Goal: Communication & Community: Answer question/provide support

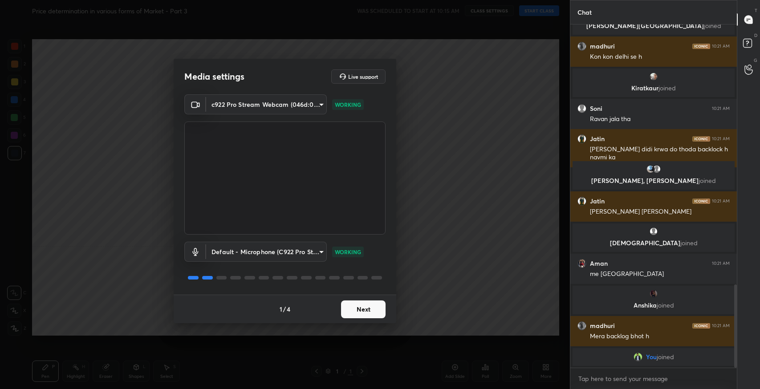
scroll to position [918, 0]
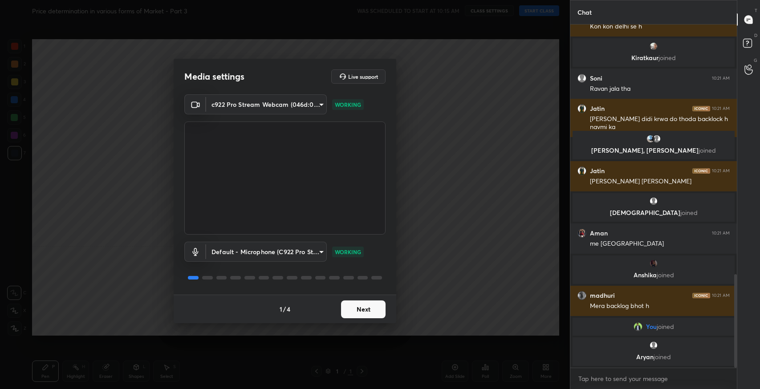
click at [375, 304] on button "Next" at bounding box center [363, 309] width 44 height 18
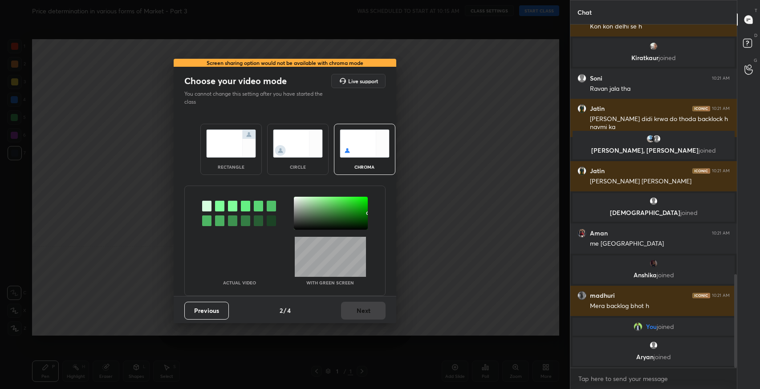
click at [251, 156] on img at bounding box center [231, 143] width 50 height 28
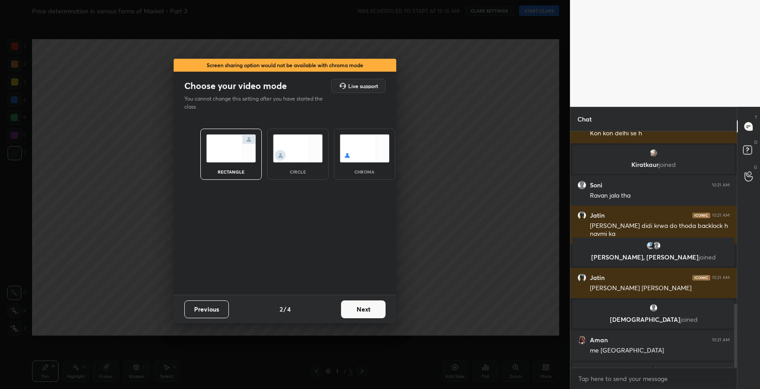
click at [354, 312] on button "Next" at bounding box center [363, 309] width 44 height 18
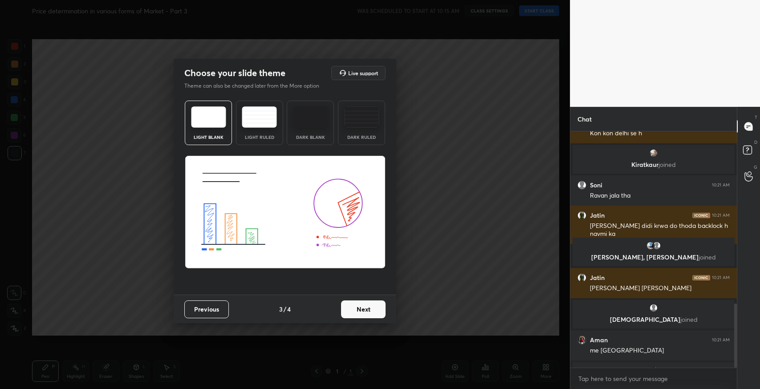
scroll to position [1055, 0]
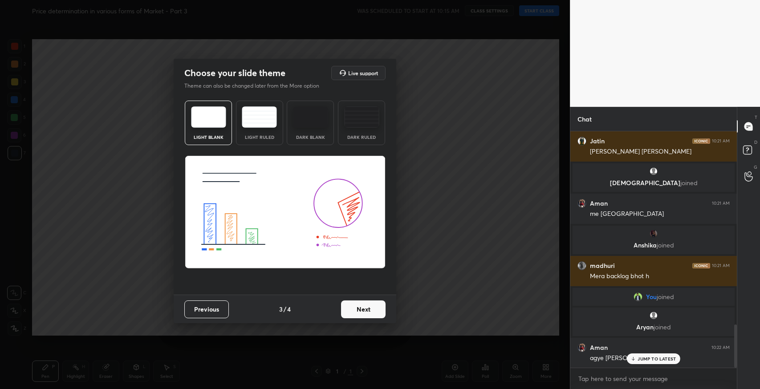
click at [259, 126] on img at bounding box center [259, 116] width 35 height 21
click at [358, 304] on button "Next" at bounding box center [363, 309] width 44 height 18
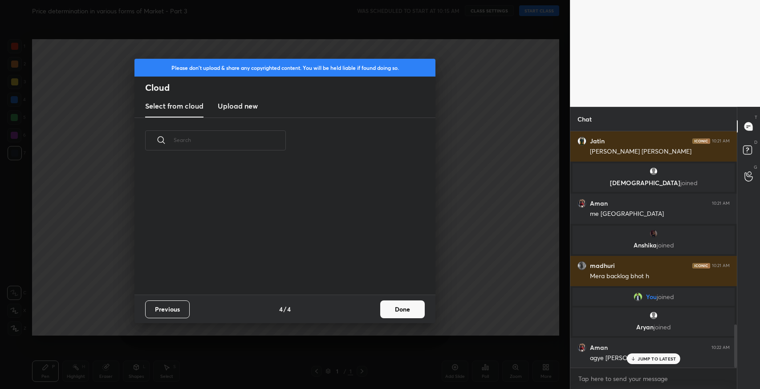
scroll to position [1085, 0]
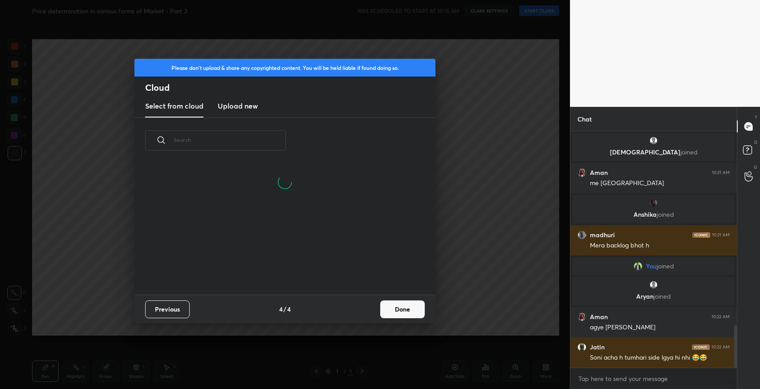
click at [384, 311] on button "Done" at bounding box center [402, 309] width 44 height 18
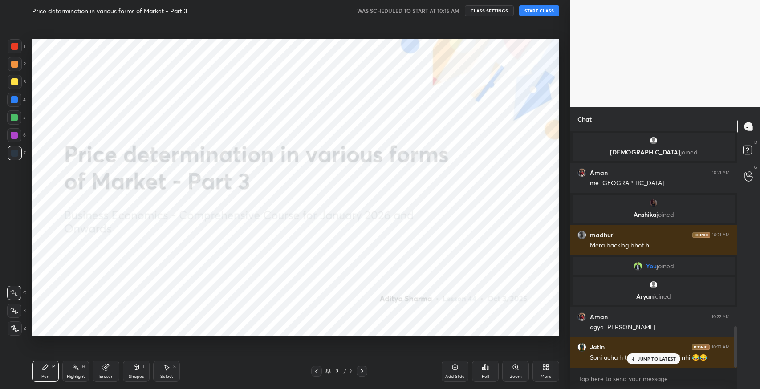
scroll to position [1115, 0]
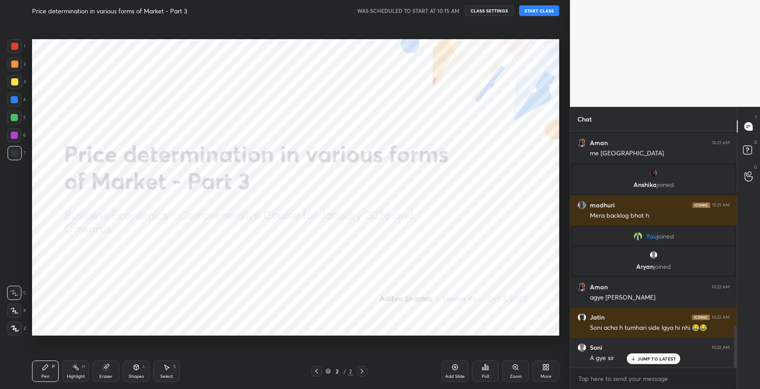
click at [537, 16] on div "Price determination in various forms of Market - Part 3 WAS SCHEDULED TO START …" at bounding box center [295, 10] width 527 height 21
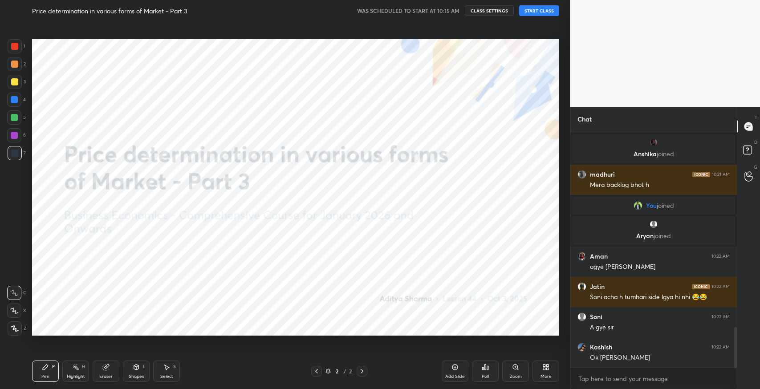
click at [542, 14] on button "START CLASS" at bounding box center [539, 10] width 40 height 11
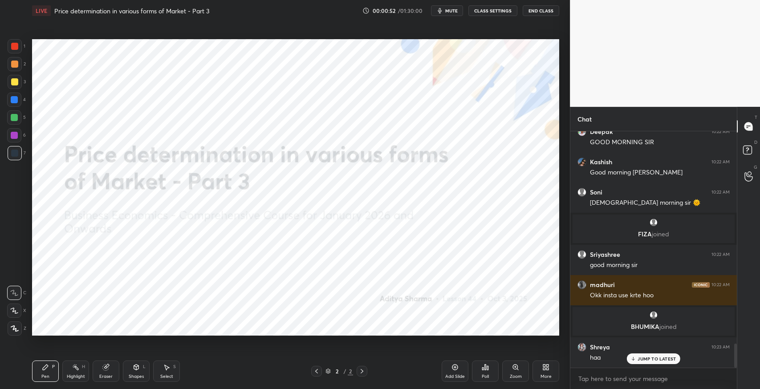
scroll to position [2073, 0]
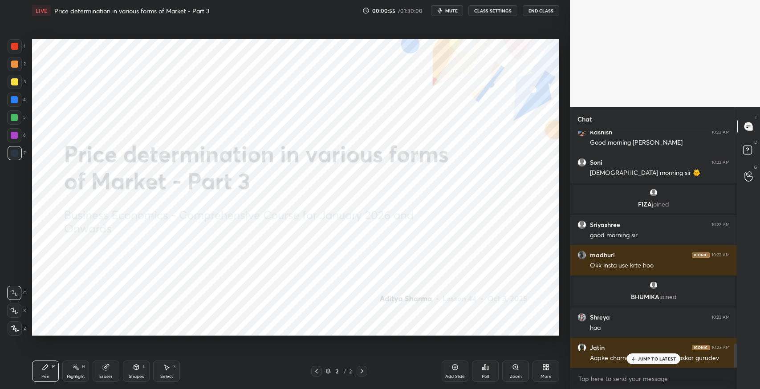
click at [647, 360] on p "JUMP TO LATEST" at bounding box center [656, 358] width 38 height 5
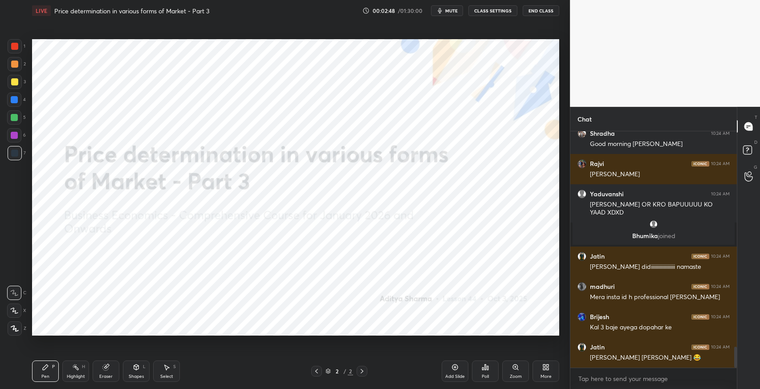
scroll to position [2450, 0]
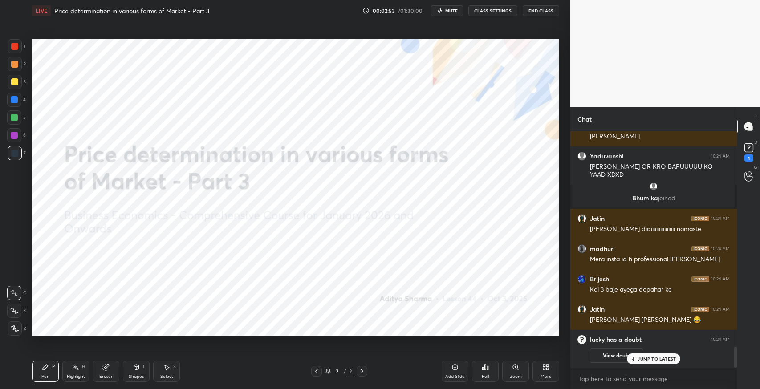
click at [657, 356] on p "JUMP TO LATEST" at bounding box center [656, 358] width 38 height 5
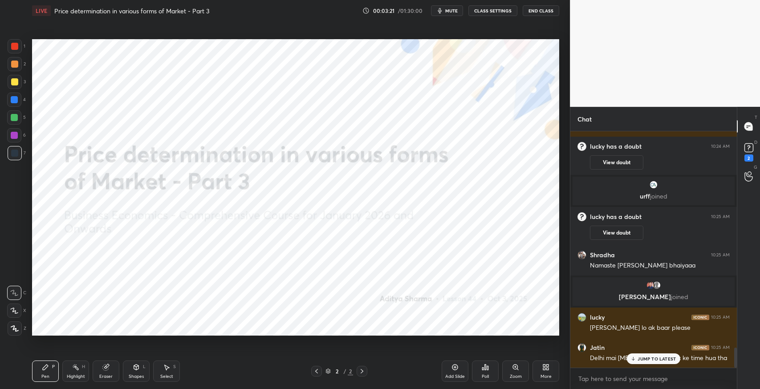
scroll to position [2590, 0]
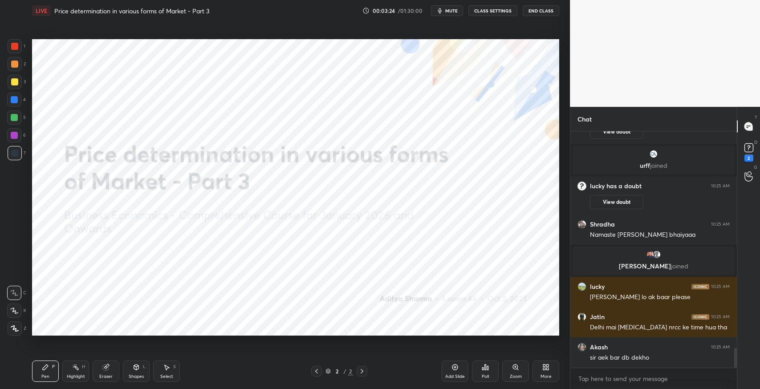
click at [748, 152] on rect at bounding box center [748, 148] width 8 height 8
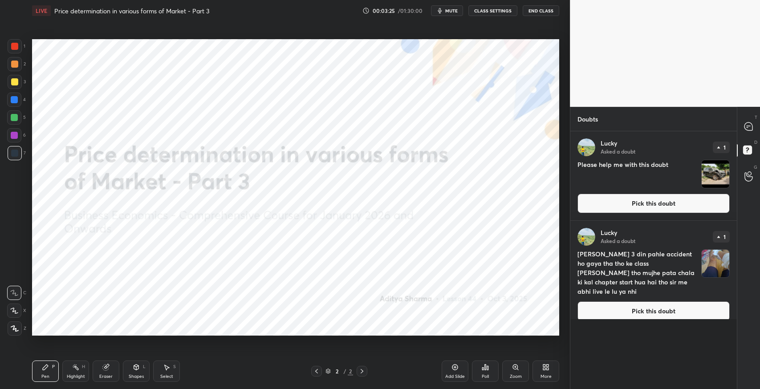
click at [643, 205] on button "Pick this doubt" at bounding box center [653, 204] width 152 height 20
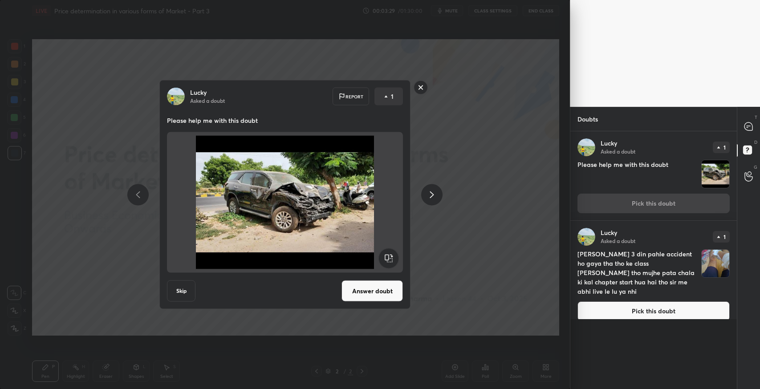
click at [633, 301] on button "Pick this doubt" at bounding box center [653, 311] width 152 height 20
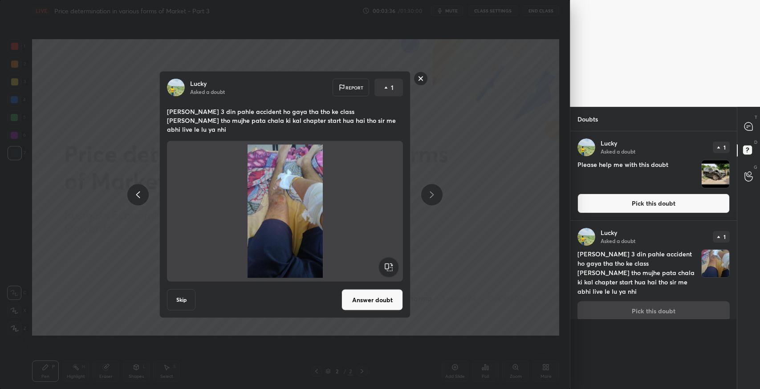
click at [652, 203] on button "Pick this doubt" at bounding box center [653, 204] width 152 height 20
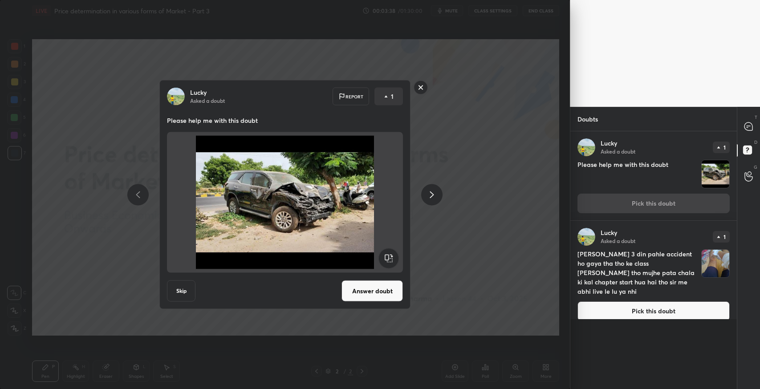
click at [752, 133] on div at bounding box center [749, 126] width 18 height 16
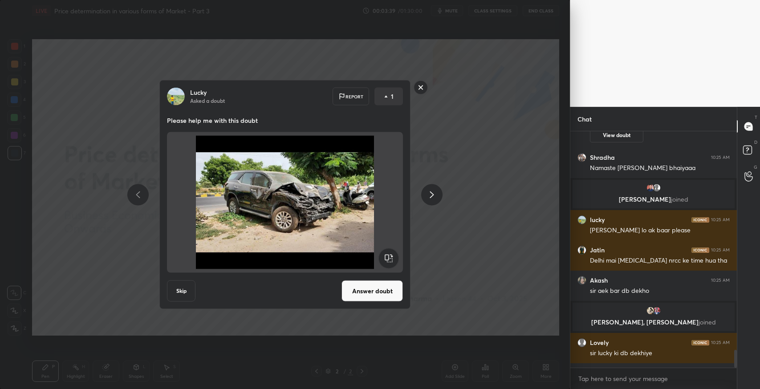
scroll to position [2861, 0]
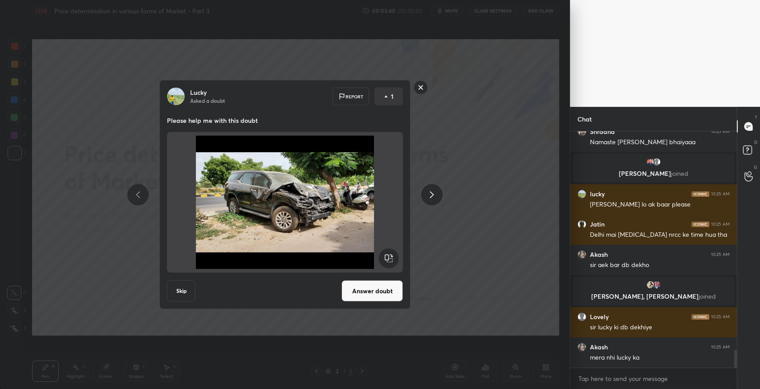
click at [454, 289] on div "Lucky Asked a doubt Report 1 Please help me with this doubt Skip Answer doubt" at bounding box center [285, 194] width 570 height 389
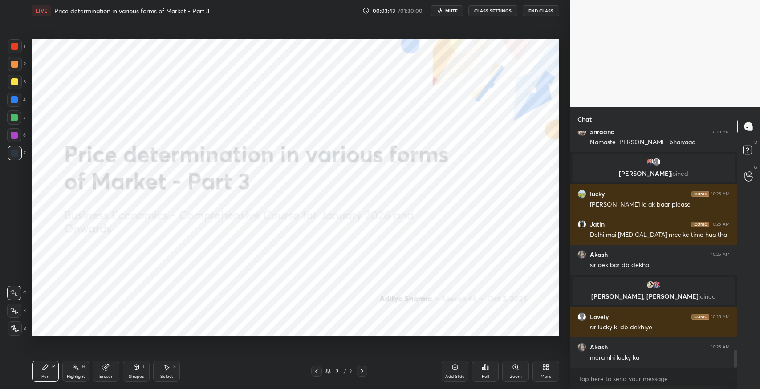
scroll to position [2891, 0]
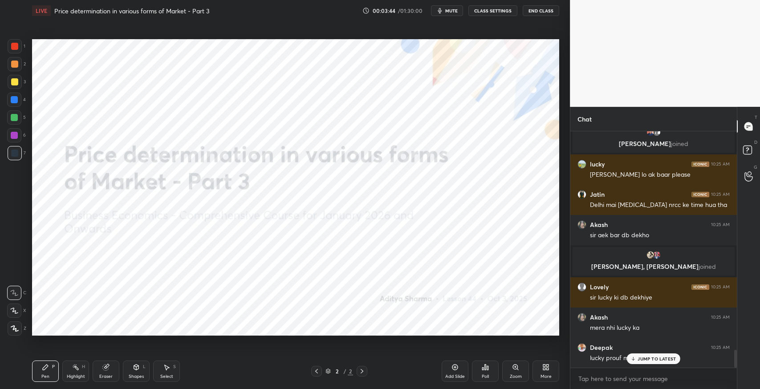
click at [647, 359] on p "JUMP TO LATEST" at bounding box center [656, 358] width 38 height 5
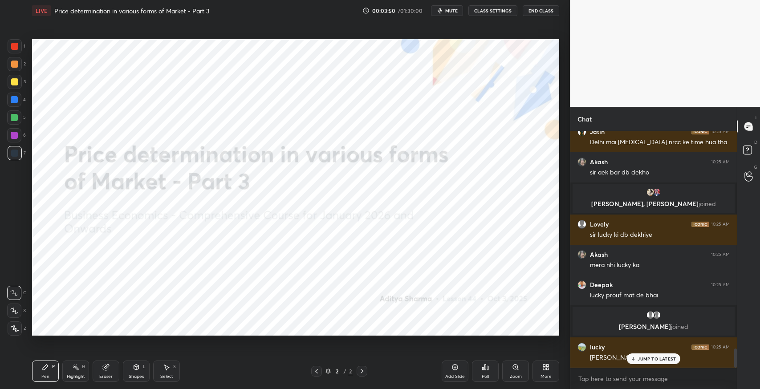
scroll to position [2677, 0]
click at [642, 360] on p "JUMP TO LATEST" at bounding box center [656, 358] width 38 height 5
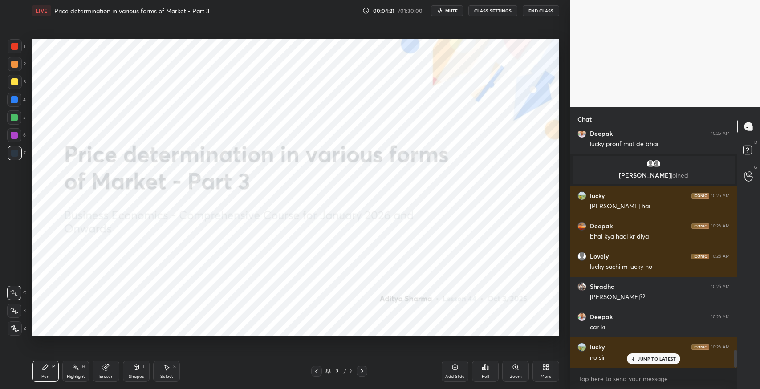
scroll to position [2866, 0]
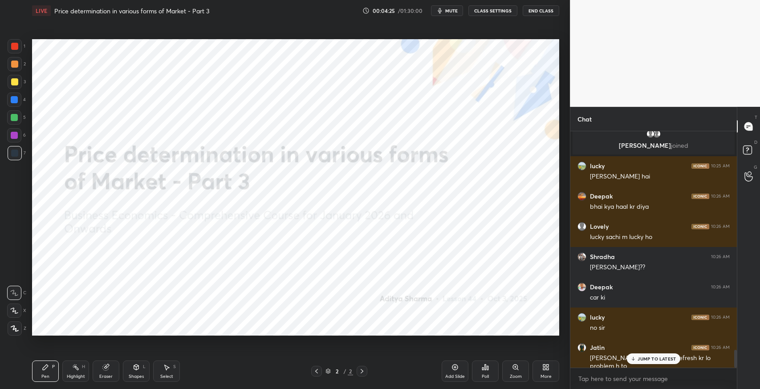
click at [746, 152] on icon at bounding box center [746, 152] width 1 height 1
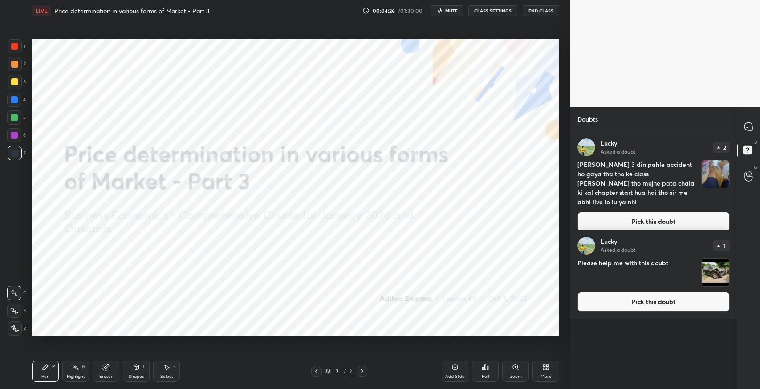
click at [632, 303] on button "Pick this doubt" at bounding box center [653, 302] width 152 height 20
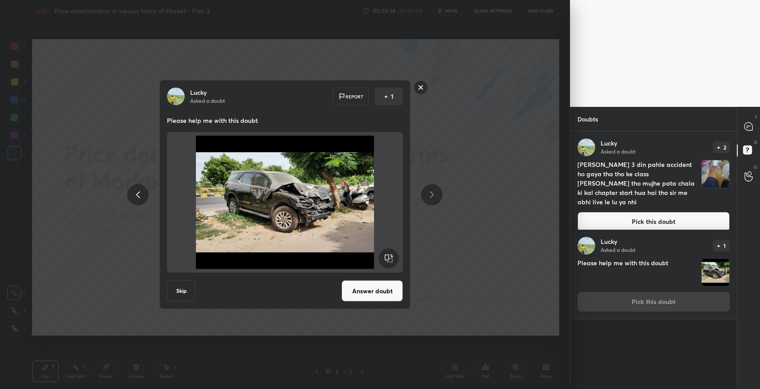
click at [750, 129] on icon at bounding box center [748, 126] width 8 height 8
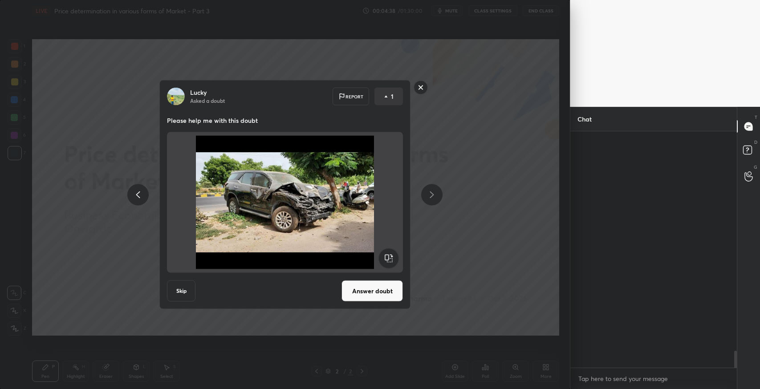
scroll to position [234, 164]
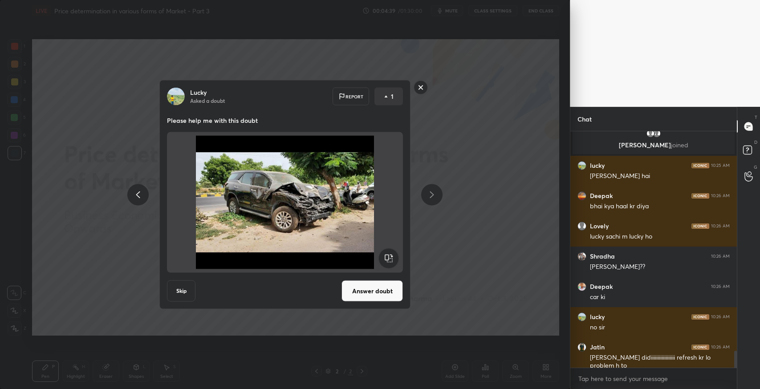
click at [476, 241] on div "Lucky Asked a doubt Report 1 Please help me with this doubt Skip Answer doubt" at bounding box center [285, 194] width 570 height 389
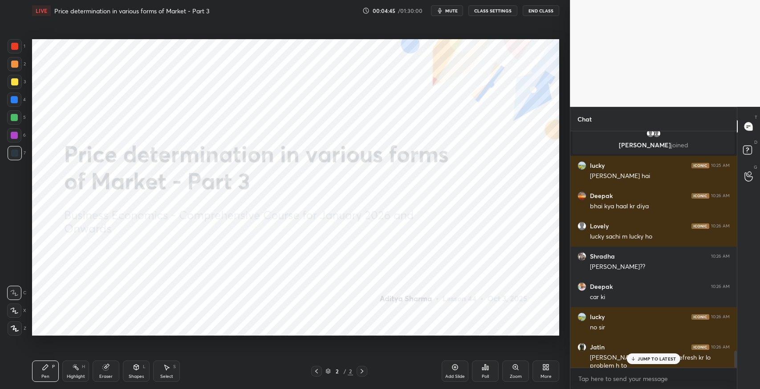
scroll to position [3076, 0]
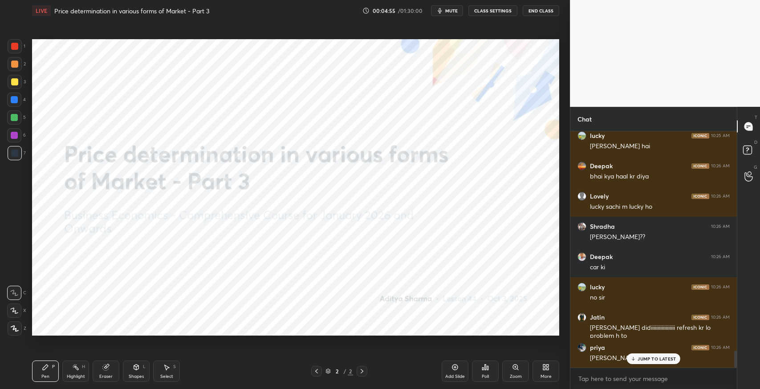
click at [746, 152] on icon at bounding box center [746, 152] width 1 height 1
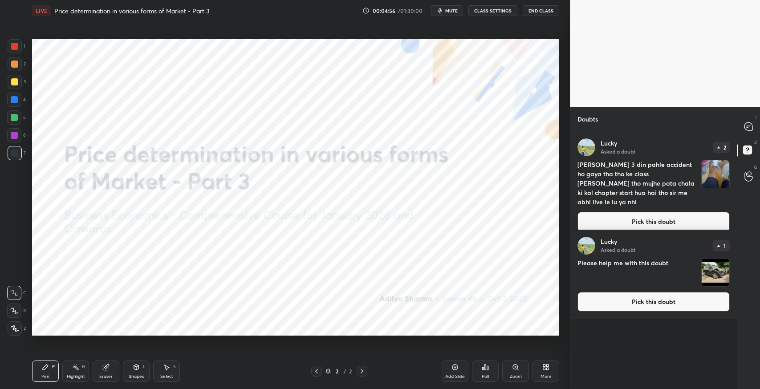
click at [662, 299] on button "Pick this doubt" at bounding box center [653, 302] width 152 height 20
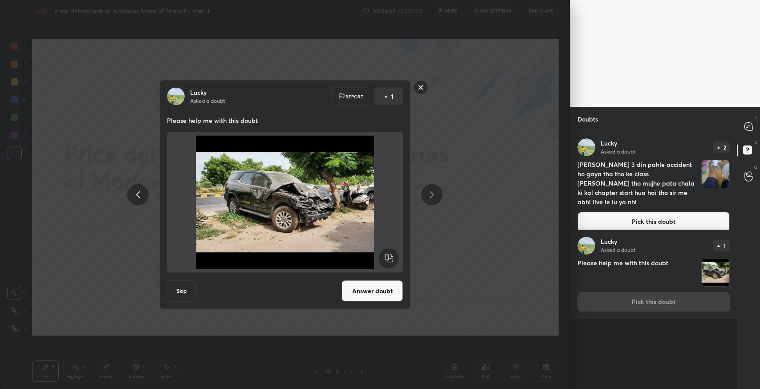
click at [748, 126] on icon at bounding box center [748, 126] width 8 height 8
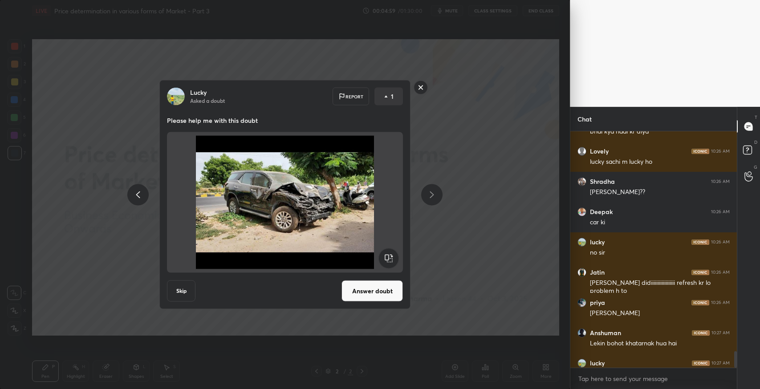
scroll to position [3144, 0]
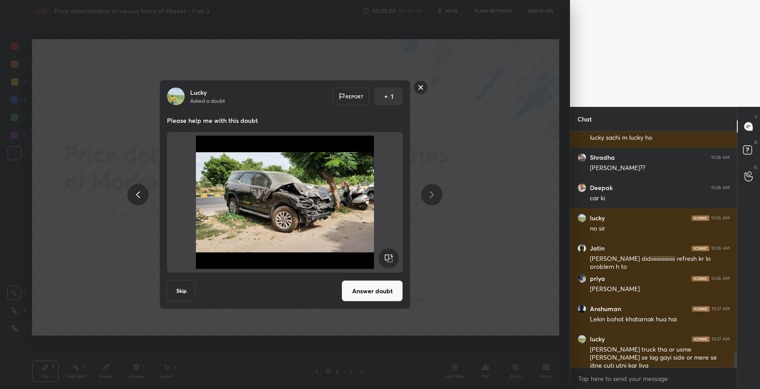
click at [454, 245] on div "Lucky Asked a doubt Report 1 Please help me with this doubt Skip Answer doubt" at bounding box center [285, 194] width 570 height 389
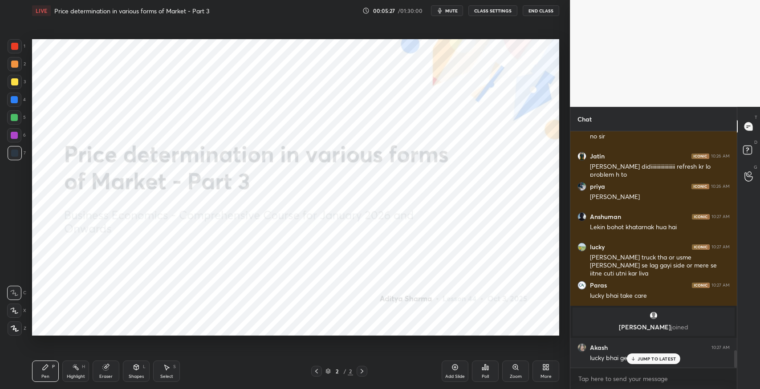
scroll to position [2979, 0]
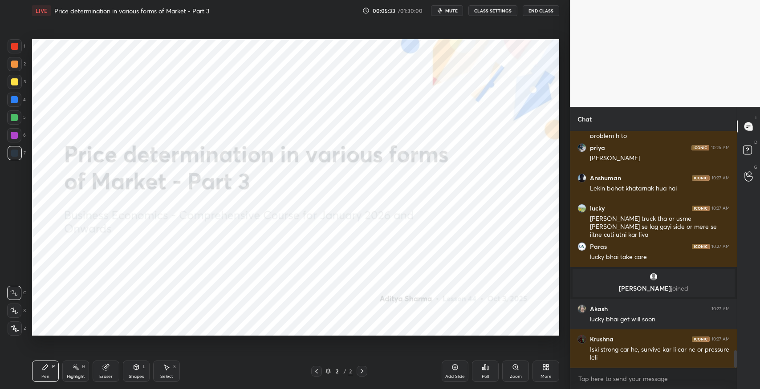
click at [452, 370] on icon at bounding box center [454, 367] width 7 height 7
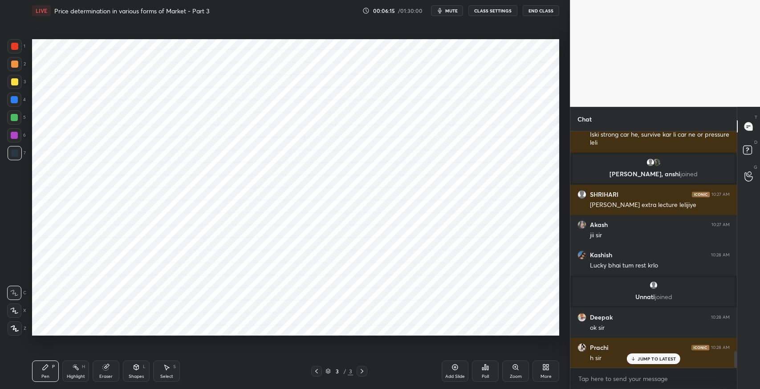
scroll to position [3199, 0]
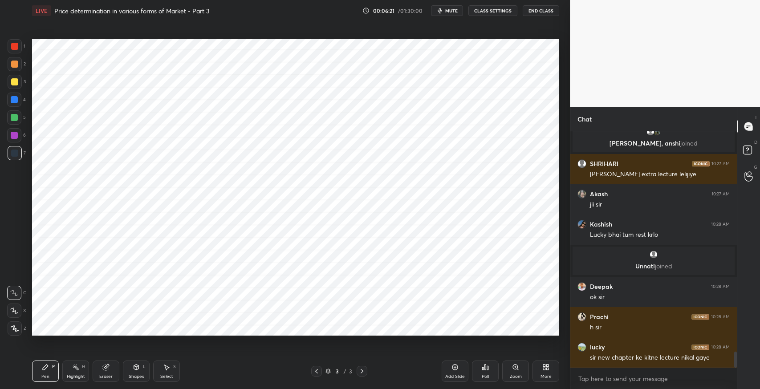
click at [16, 315] on div at bounding box center [14, 310] width 14 height 14
click at [104, 372] on div "Eraser" at bounding box center [106, 370] width 27 height 21
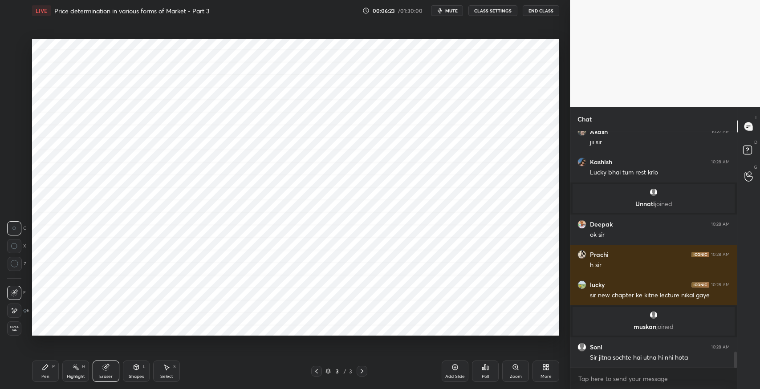
scroll to position [3203, 0]
click at [53, 373] on div "Pen P" at bounding box center [45, 370] width 27 height 21
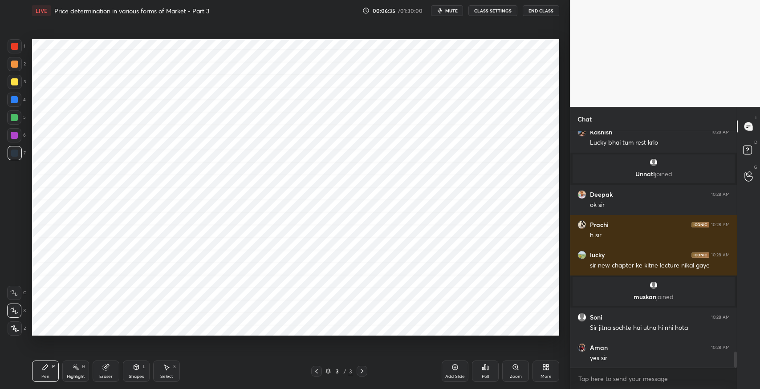
scroll to position [3264, 0]
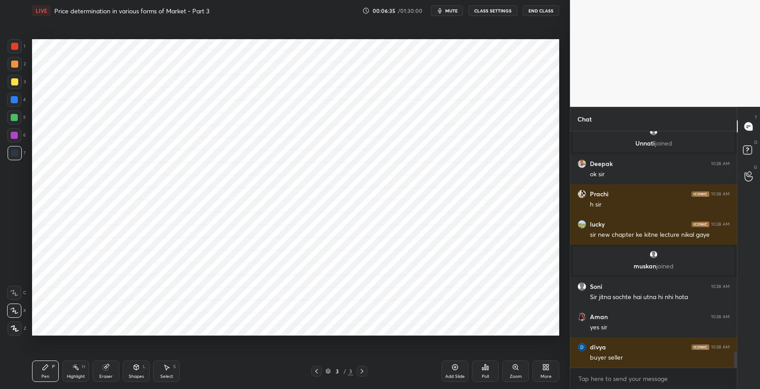
click at [127, 371] on div "Shapes L" at bounding box center [136, 370] width 27 height 21
click at [103, 376] on div "Eraser" at bounding box center [105, 376] width 13 height 4
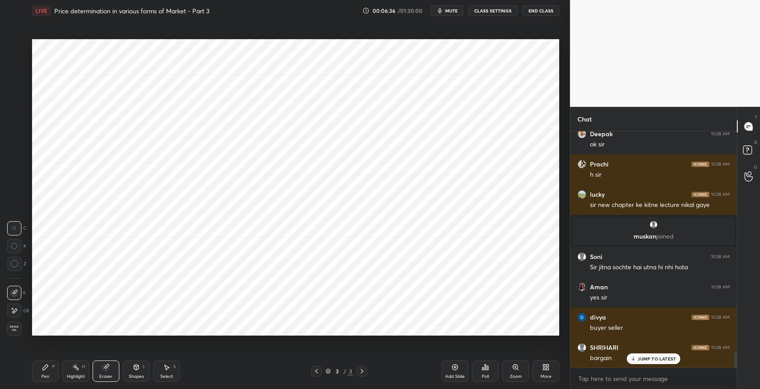
click at [48, 368] on icon at bounding box center [45, 367] width 7 height 7
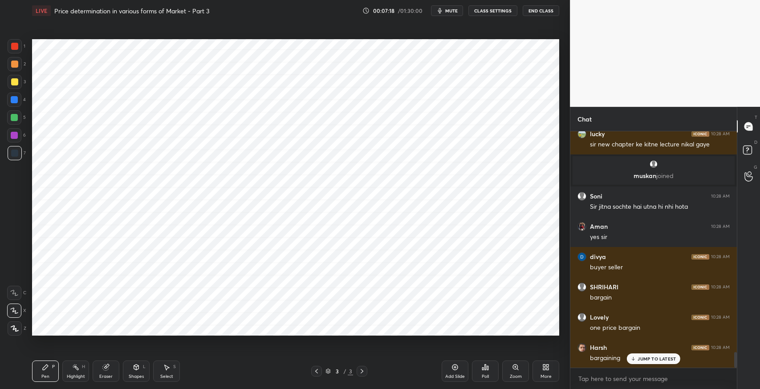
scroll to position [3386, 0]
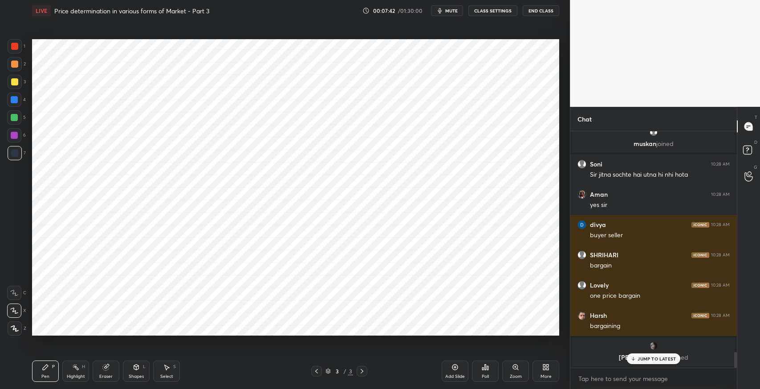
click at [267, 337] on div "Setting up your live class Poll for secs No correct answer Start poll" at bounding box center [295, 187] width 534 height 332
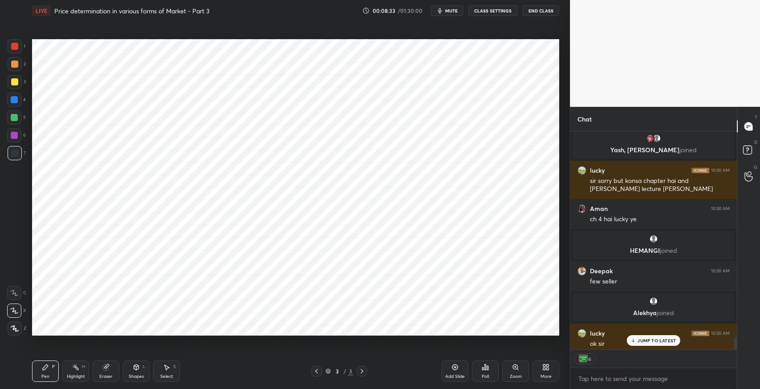
scroll to position [3557, 0]
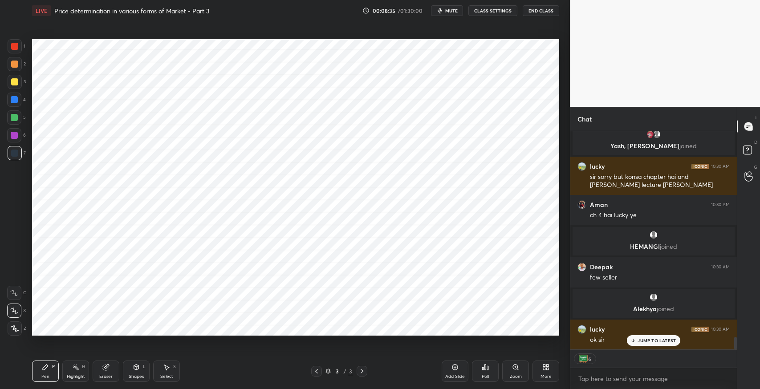
type textarea "x"
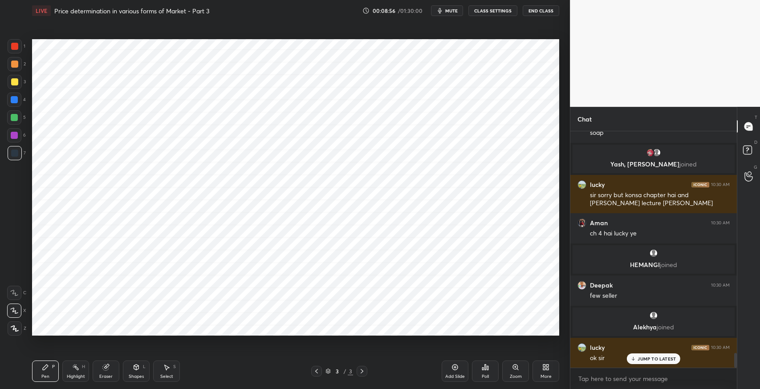
scroll to position [3570, 0]
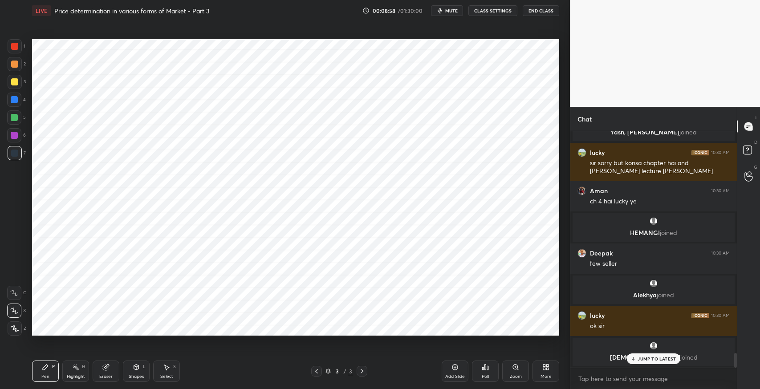
click at [120, 367] on div "Pen P Highlight H Eraser Shapes L Select S" at bounding box center [134, 370] width 205 height 21
click at [111, 372] on div "Eraser" at bounding box center [106, 370] width 27 height 21
click at [44, 369] on icon at bounding box center [45, 366] width 5 height 5
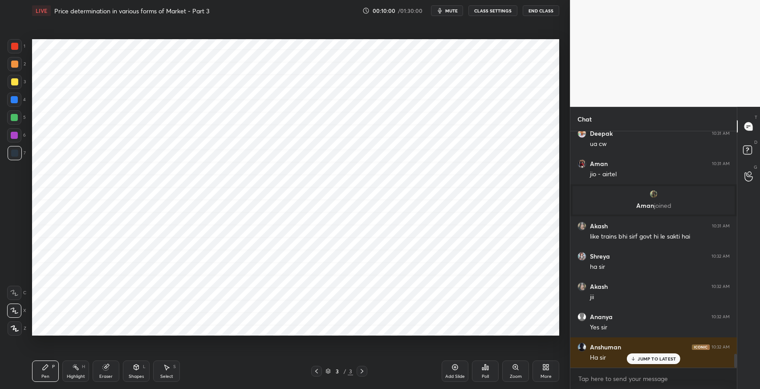
scroll to position [3841, 0]
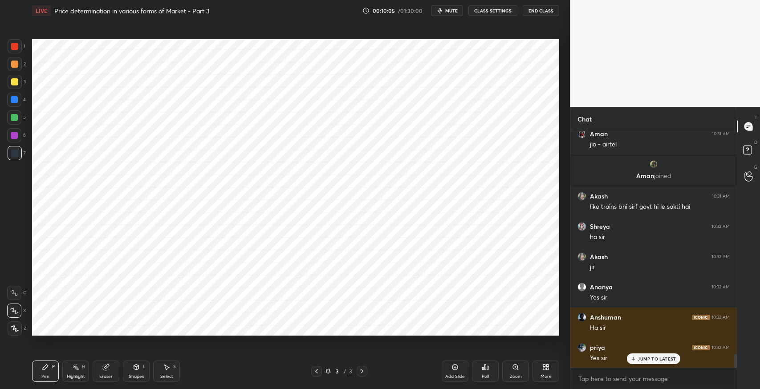
click at [456, 373] on div "Add Slide" at bounding box center [454, 370] width 27 height 21
click at [158, 372] on div "Select S" at bounding box center [166, 370] width 27 height 21
click at [188, 162] on div "0 ° Undo Copy Duplicate Duplicate to new slide Delete" at bounding box center [295, 187] width 527 height 296
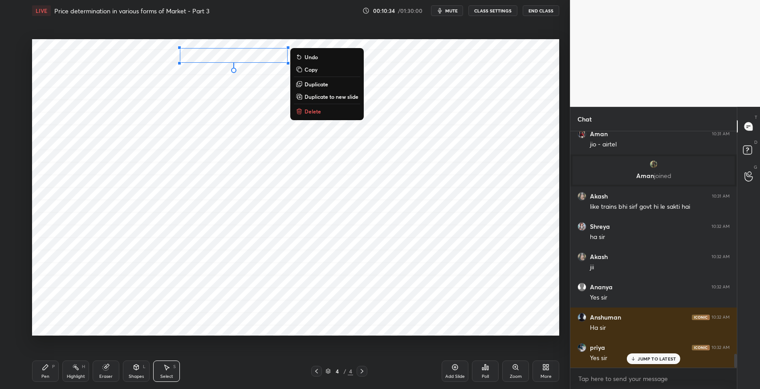
click at [49, 368] on div "Pen P" at bounding box center [45, 370] width 27 height 21
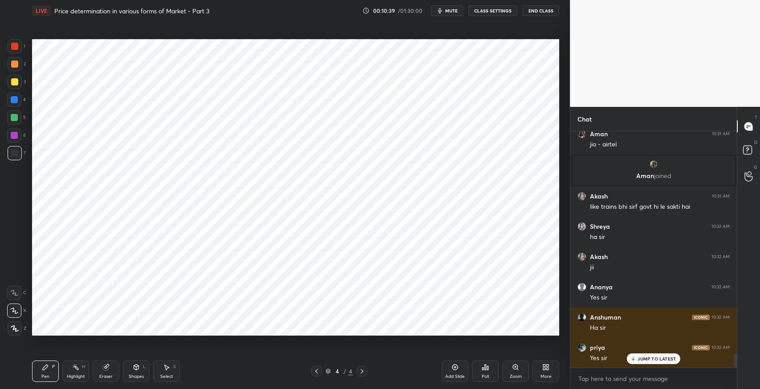
click at [107, 363] on div "Eraser" at bounding box center [106, 370] width 27 height 21
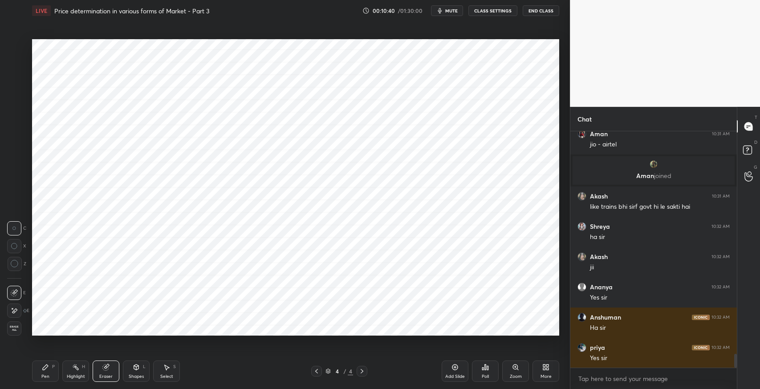
scroll to position [3872, 0]
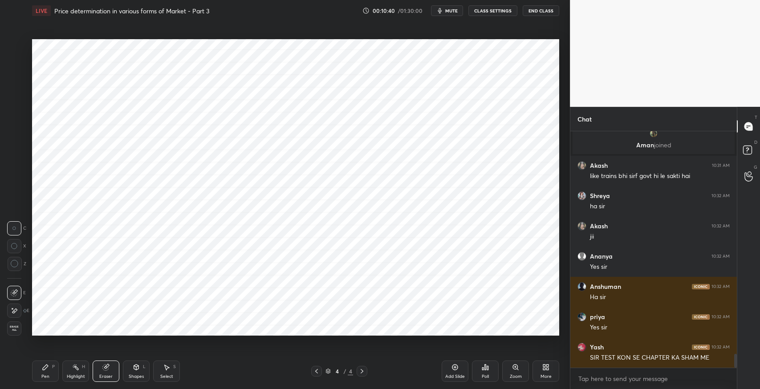
click at [45, 372] on div "Pen P" at bounding box center [45, 370] width 27 height 21
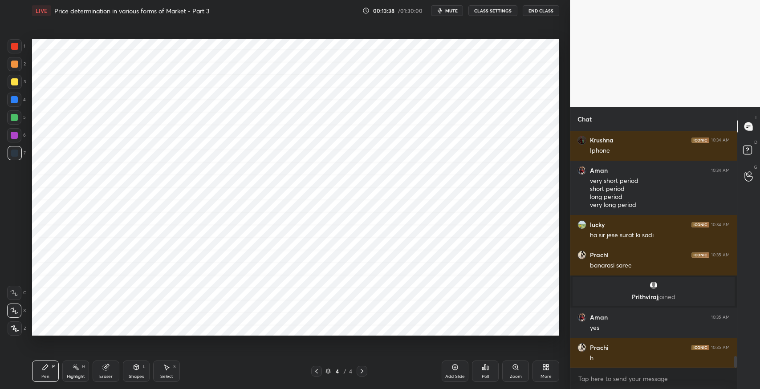
scroll to position [4615, 0]
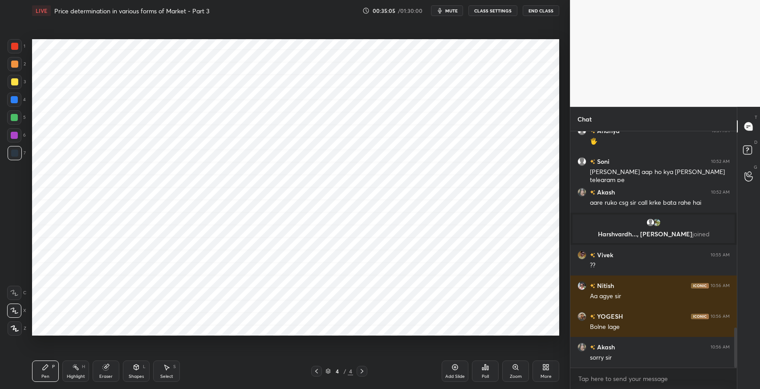
scroll to position [1159, 0]
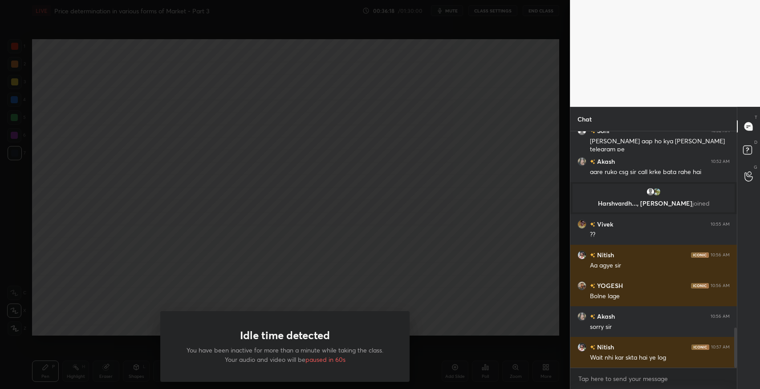
click at [333, 278] on div "Idle time detected You have been inactive for more than a minute while taking t…" at bounding box center [285, 194] width 570 height 389
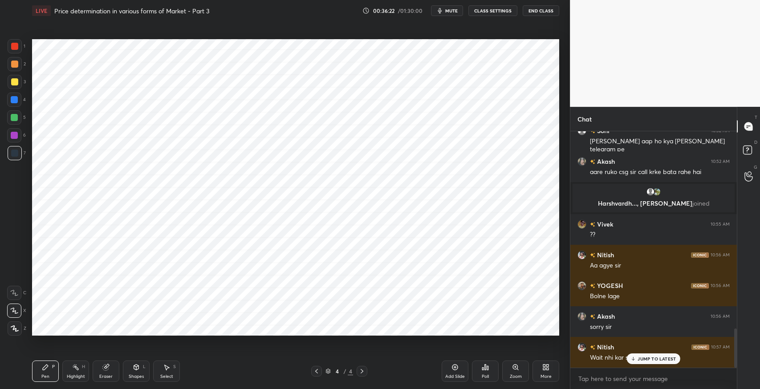
scroll to position [1189, 0]
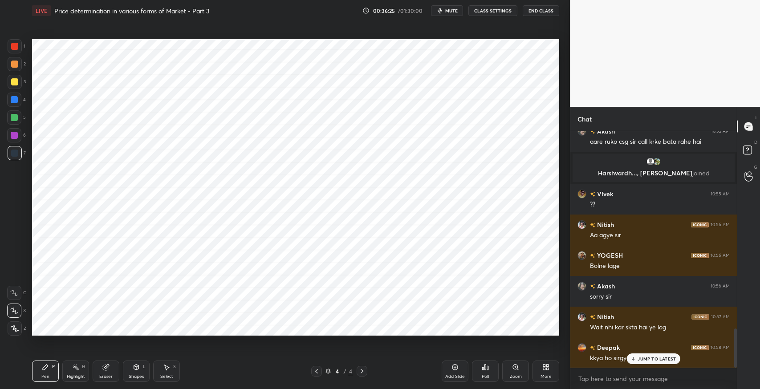
click at [651, 358] on p "JUMP TO LATEST" at bounding box center [656, 358] width 38 height 5
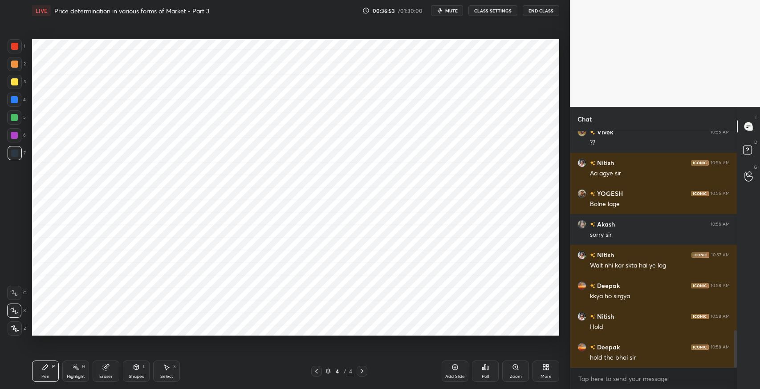
scroll to position [1281, 0]
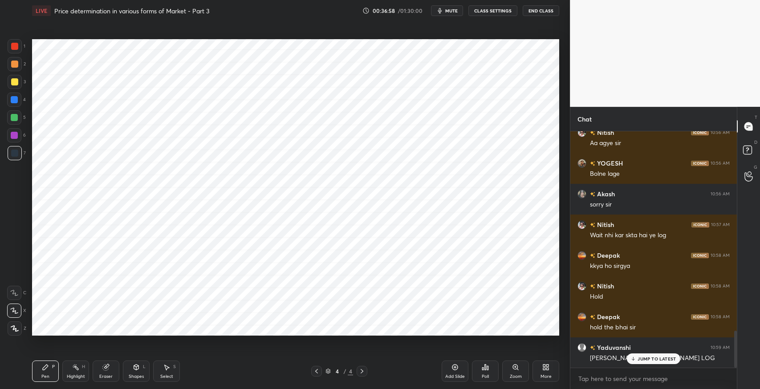
click at [657, 359] on p "JUMP TO LATEST" at bounding box center [656, 358] width 38 height 5
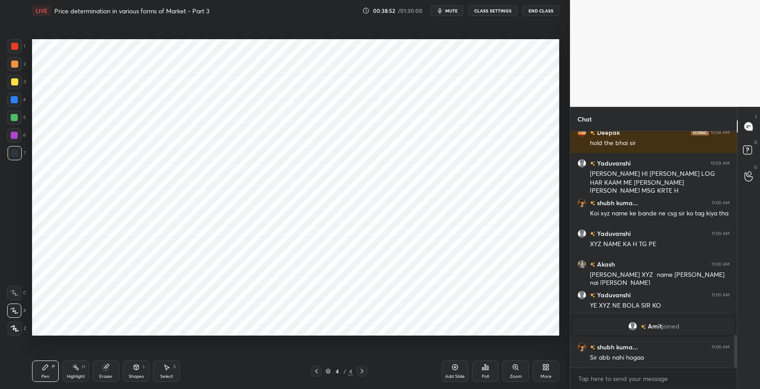
scroll to position [1496, 0]
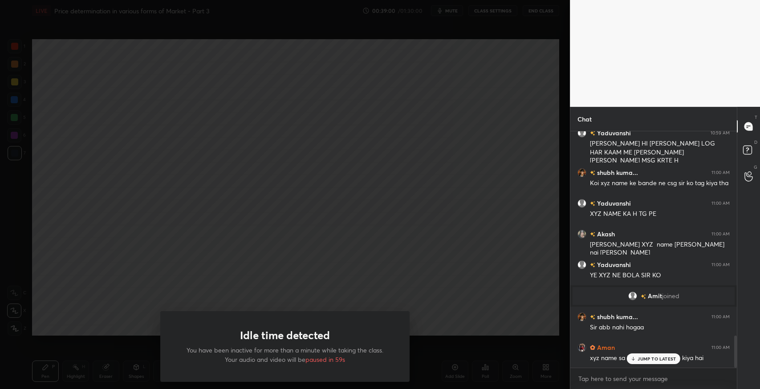
click at [374, 244] on div "Idle time detected You have been inactive for more than a minute while taking t…" at bounding box center [285, 194] width 570 height 389
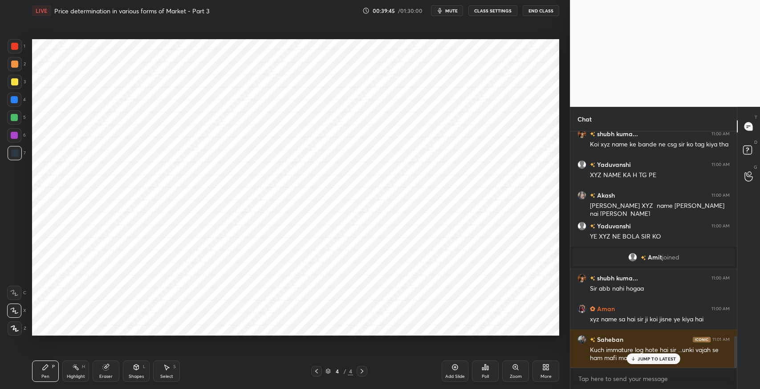
scroll to position [1556, 0]
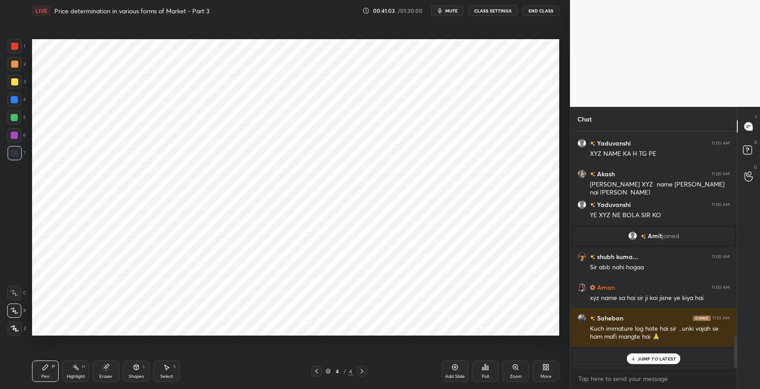
click at [441, 11] on icon "button" at bounding box center [439, 10] width 7 height 7
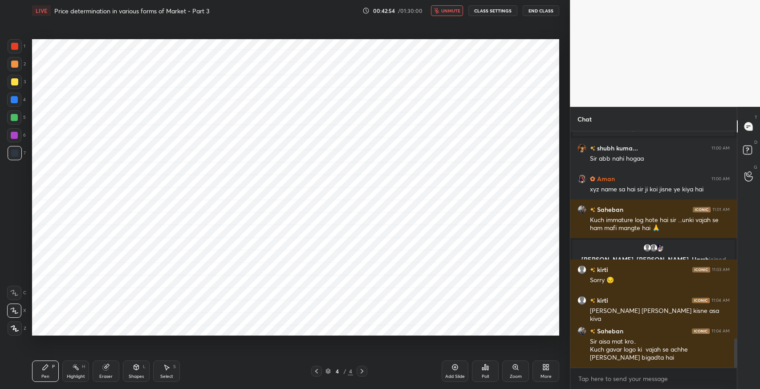
scroll to position [1703, 0]
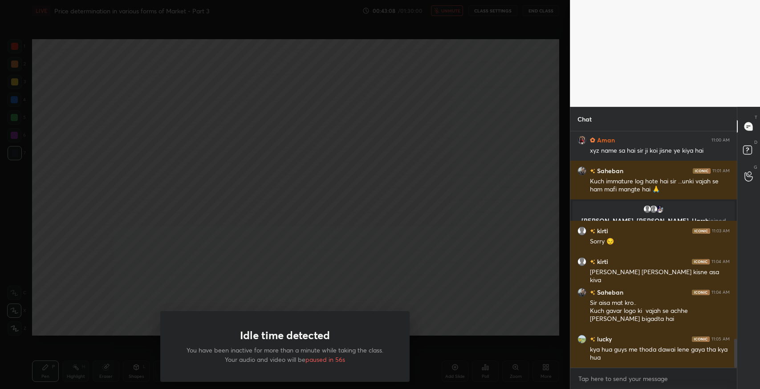
click at [220, 327] on div "Idle time detected You have been inactive for more than a minute while taking t…" at bounding box center [284, 346] width 249 height 71
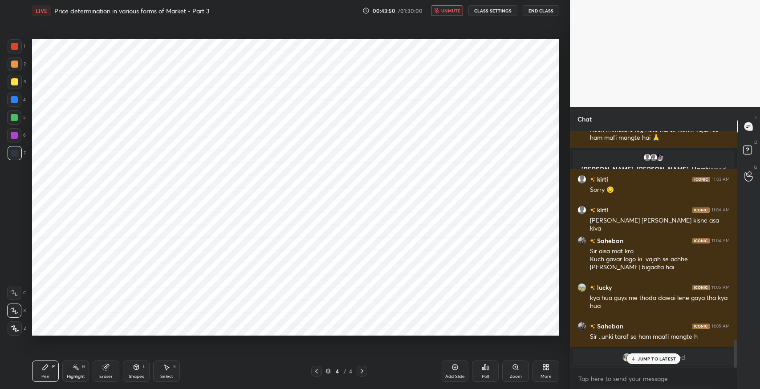
scroll to position [1802, 0]
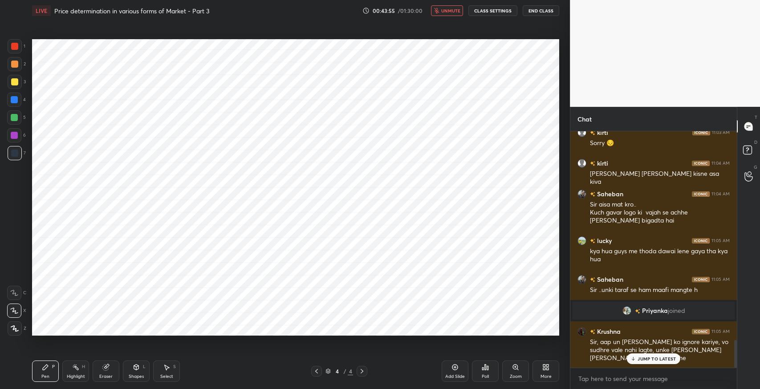
click at [661, 360] on p "JUMP TO LATEST" at bounding box center [656, 358] width 38 height 5
click at [451, 13] on button "unmute" at bounding box center [447, 10] width 32 height 11
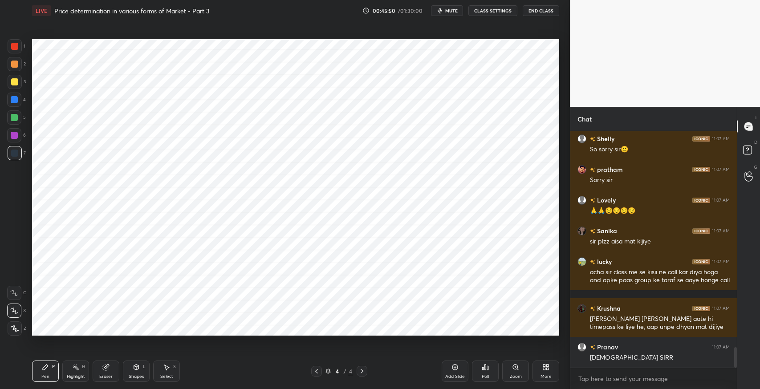
scroll to position [2534, 0]
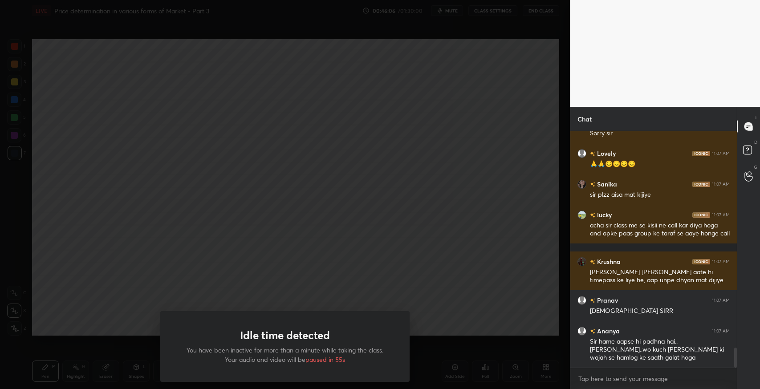
click at [357, 307] on div "Idle time detected You have been inactive for more than a minute while taking t…" at bounding box center [285, 194] width 570 height 389
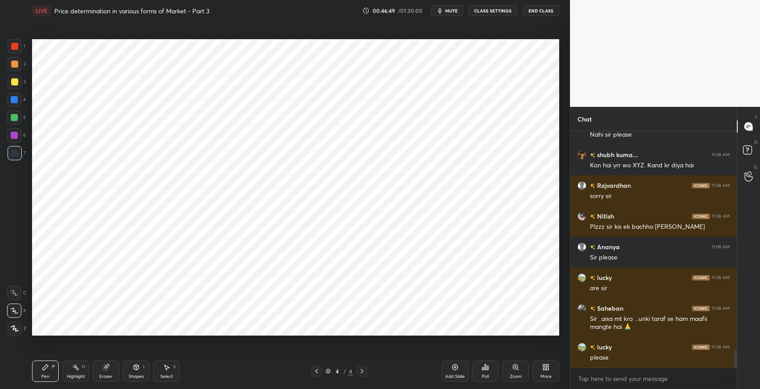
scroll to position [2887, 0]
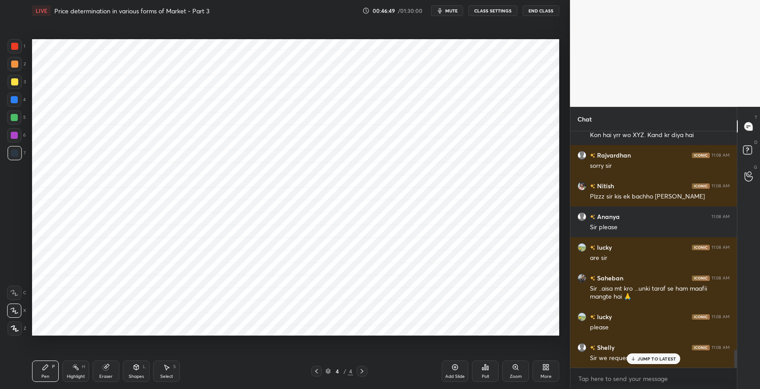
click at [453, 375] on div "Add Slide" at bounding box center [455, 376] width 20 height 4
click at [363, 372] on icon at bounding box center [361, 371] width 7 height 7
click at [363, 376] on div at bounding box center [361, 371] width 11 height 11
click at [363, 374] on icon at bounding box center [361, 371] width 7 height 7
click at [360, 374] on icon at bounding box center [361, 371] width 7 height 7
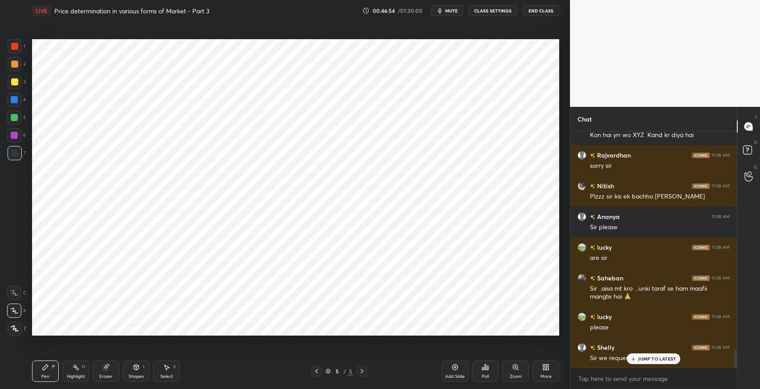
click at [542, 372] on div "More" at bounding box center [545, 370] width 27 height 21
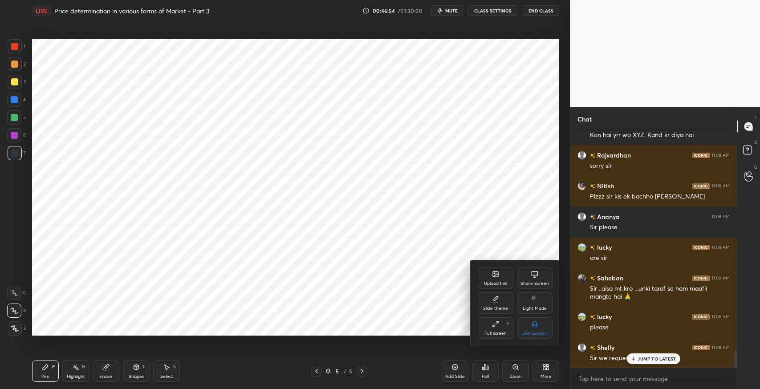
click at [489, 281] on div "Upload File" at bounding box center [495, 283] width 23 height 4
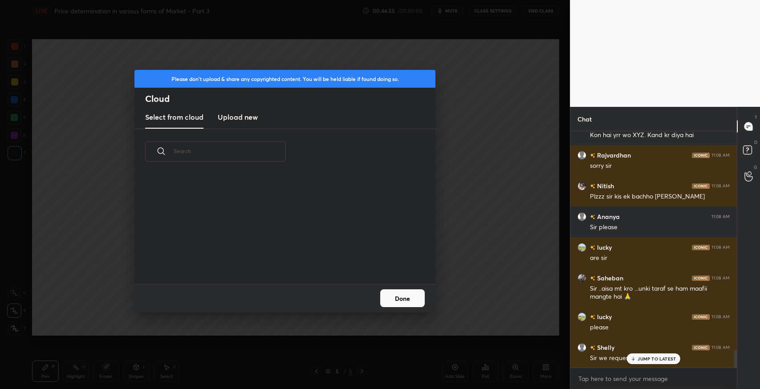
click at [232, 118] on h3 "Upload new" at bounding box center [238, 117] width 40 height 11
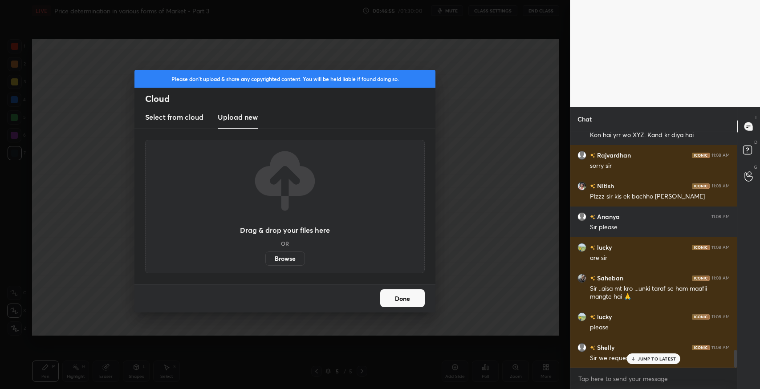
click at [288, 263] on label "Browse" at bounding box center [285, 258] width 40 height 14
click at [265, 263] on input "Browse" at bounding box center [265, 258] width 0 height 14
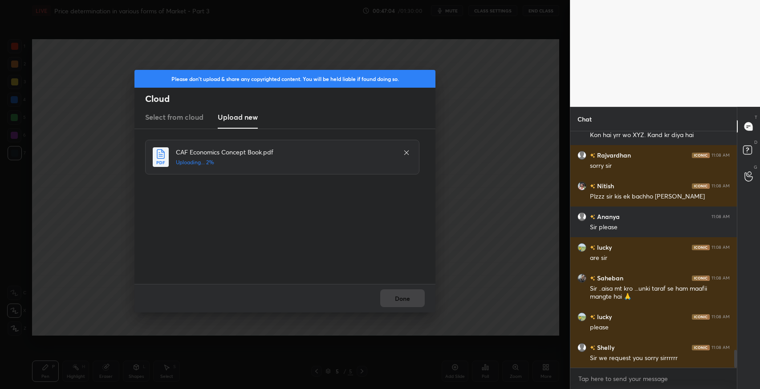
scroll to position [2918, 0]
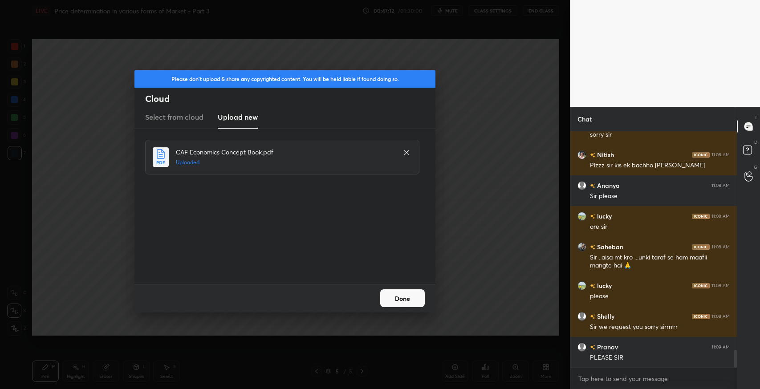
click at [402, 299] on button "Done" at bounding box center [402, 298] width 44 height 18
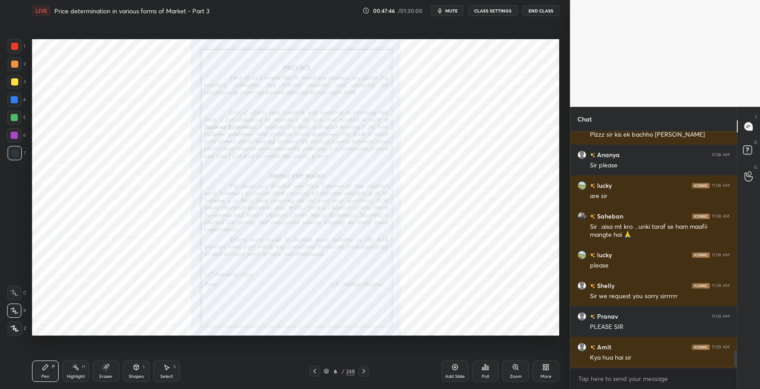
scroll to position [2948, 0]
click at [642, 359] on p "JUMP TO LATEST" at bounding box center [656, 358] width 38 height 5
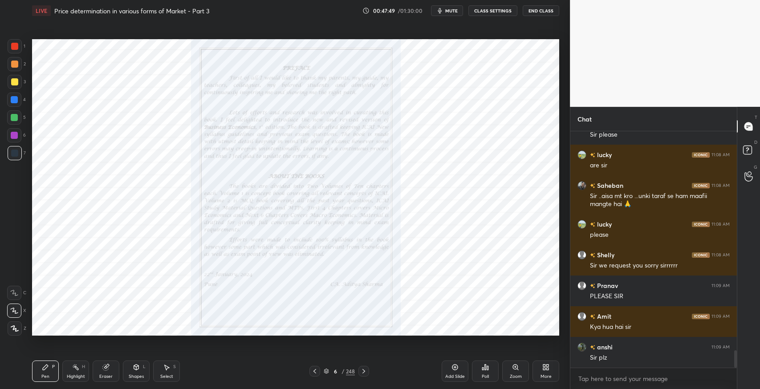
click at [365, 374] on icon at bounding box center [363, 371] width 7 height 7
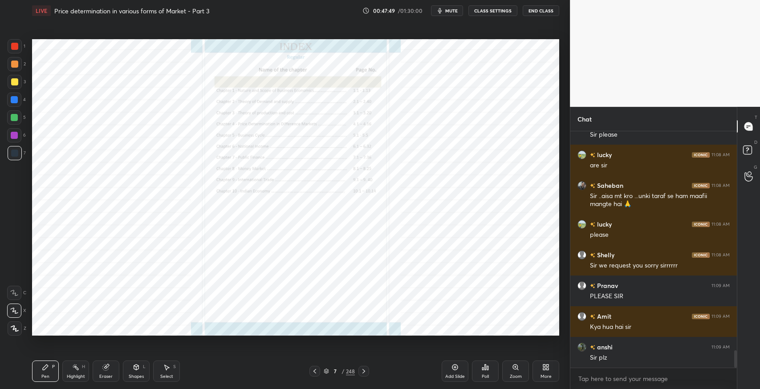
click at [363, 375] on div at bounding box center [363, 371] width 11 height 11
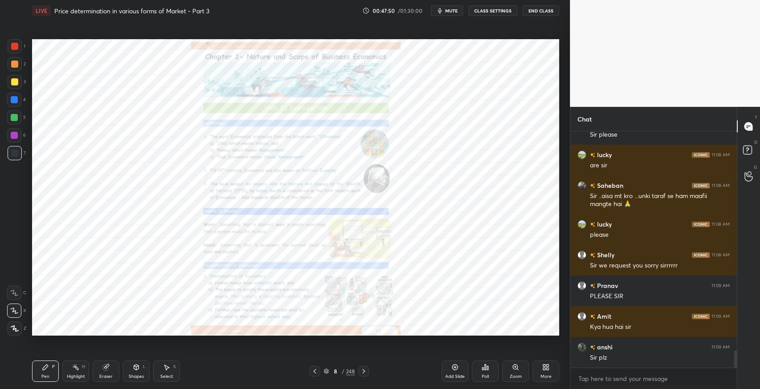
click at [365, 373] on icon at bounding box center [363, 371] width 7 height 7
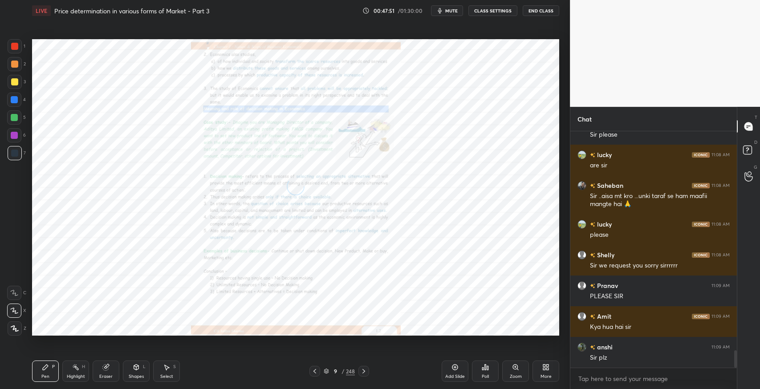
click at [365, 372] on icon at bounding box center [363, 371] width 7 height 7
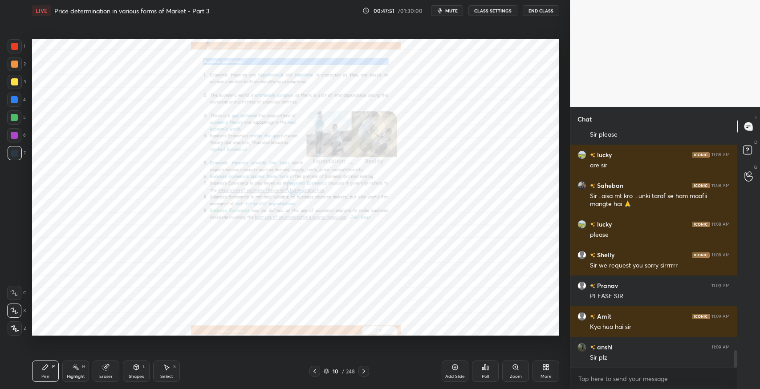
scroll to position [3018, 0]
click at [363, 372] on icon at bounding box center [363, 371] width 7 height 7
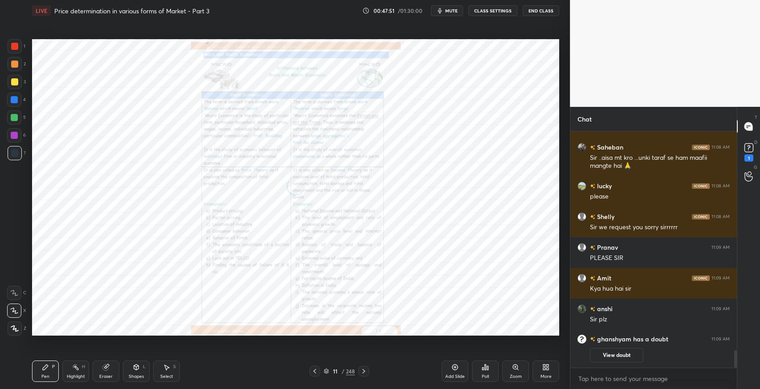
click at [364, 372] on icon at bounding box center [363, 371] width 7 height 7
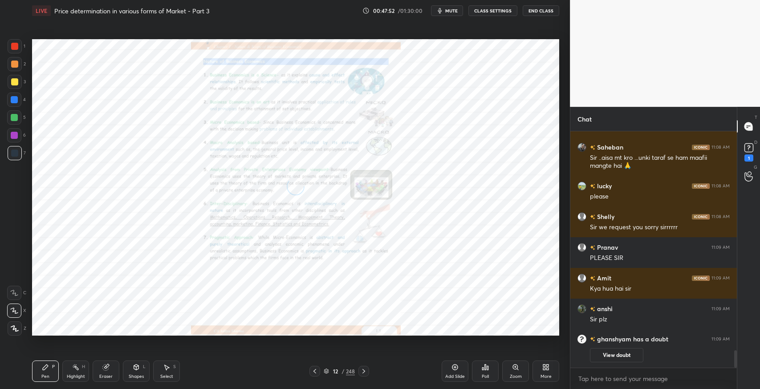
click at [327, 370] on icon at bounding box center [326, 370] width 4 height 2
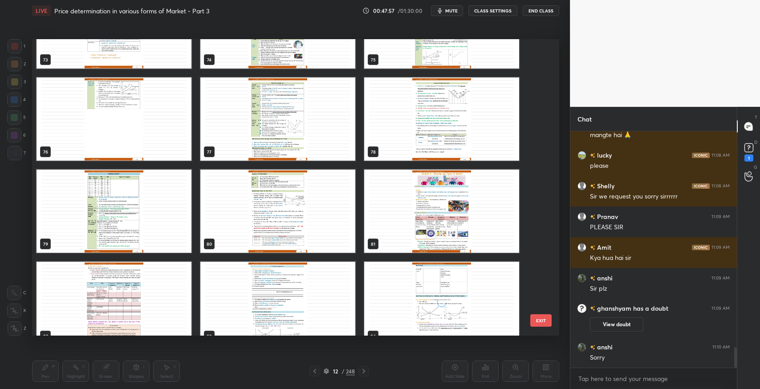
scroll to position [2353, 0]
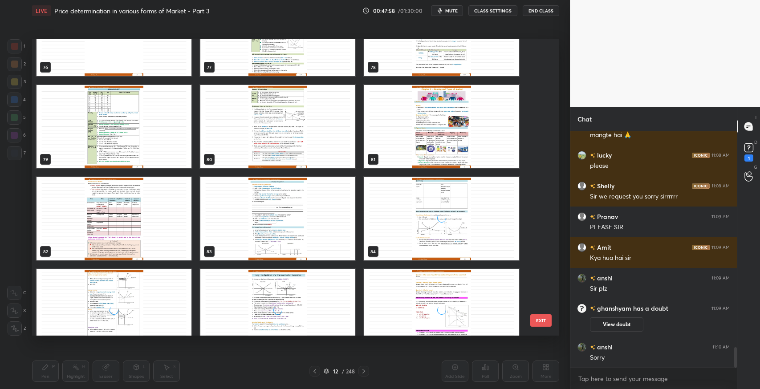
click at [434, 149] on img "grid" at bounding box center [441, 126] width 155 height 83
click at [434, 146] on img "grid" at bounding box center [441, 126] width 155 height 83
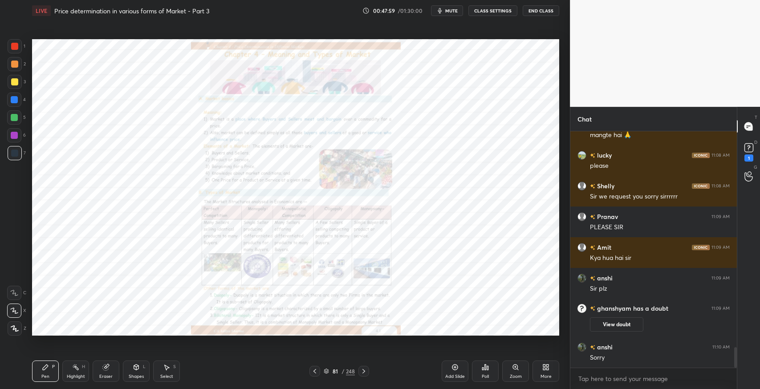
click at [364, 372] on icon at bounding box center [363, 371] width 7 height 7
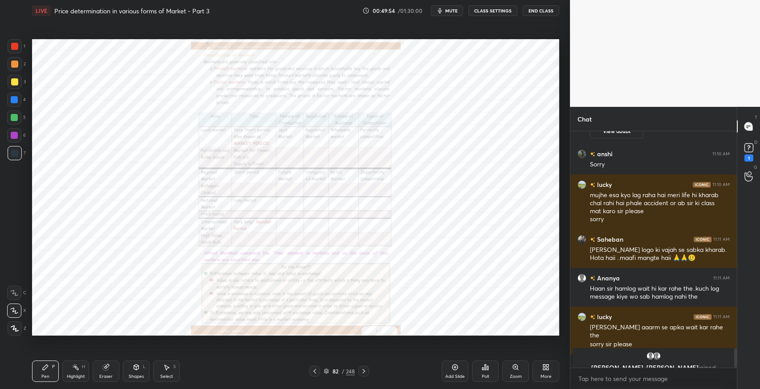
scroll to position [2687, 0]
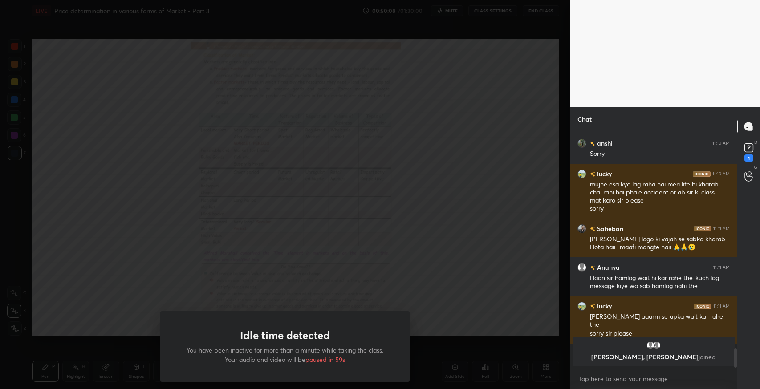
click at [438, 323] on div "Idle time detected You have been inactive for more than a minute while taking t…" at bounding box center [285, 194] width 570 height 389
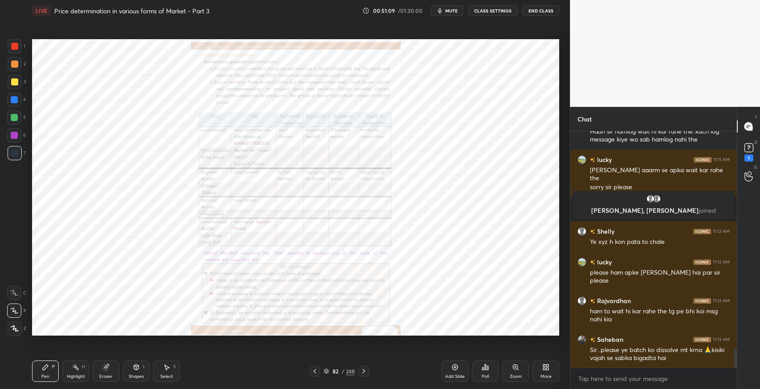
scroll to position [2740, 0]
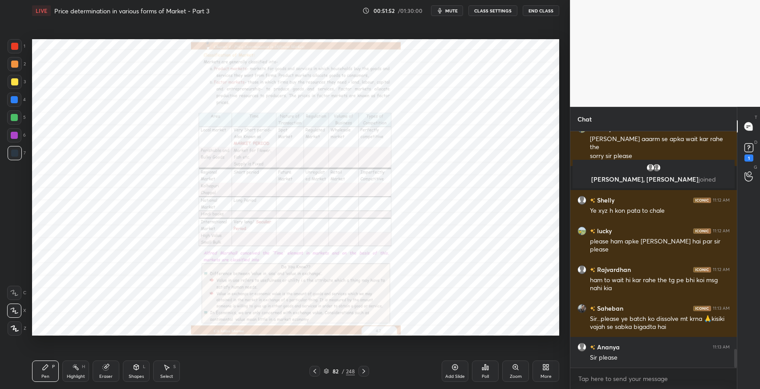
click at [462, 376] on div "Add Slide" at bounding box center [455, 376] width 20 height 4
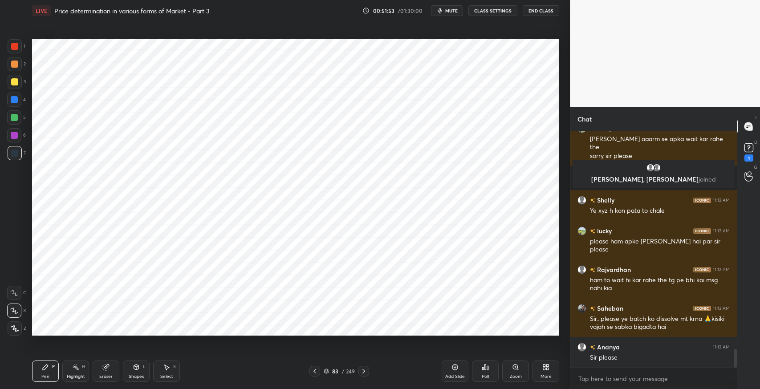
click at [364, 376] on div at bounding box center [363, 371] width 11 height 11
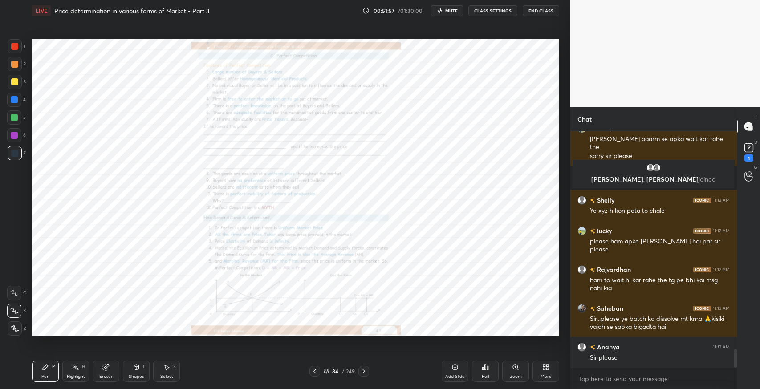
click at [451, 370] on icon at bounding box center [454, 367] width 7 height 7
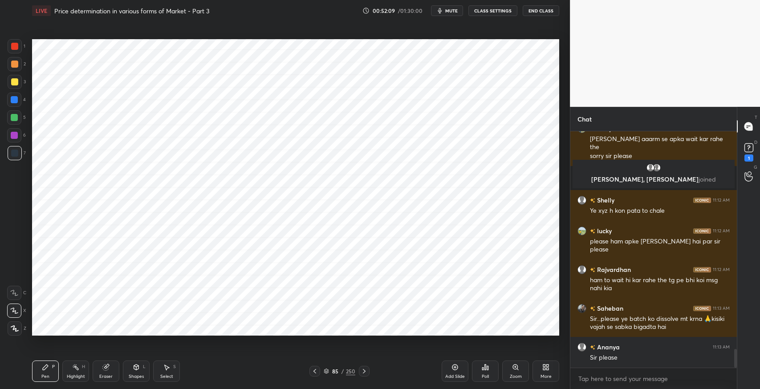
click at [13, 290] on icon at bounding box center [14, 292] width 7 height 5
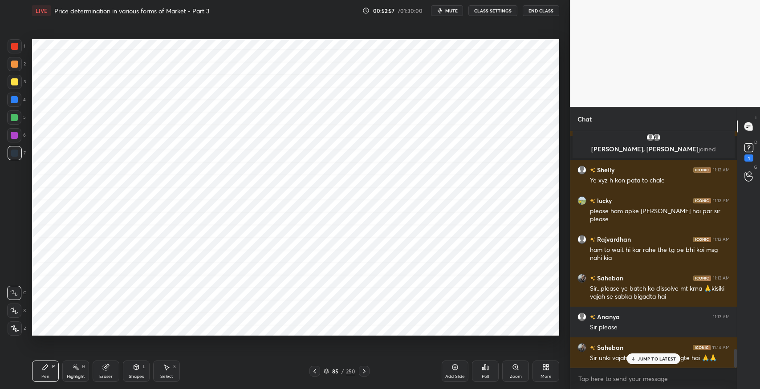
click at [641, 361] on p "JUMP TO LATEST" at bounding box center [656, 358] width 38 height 5
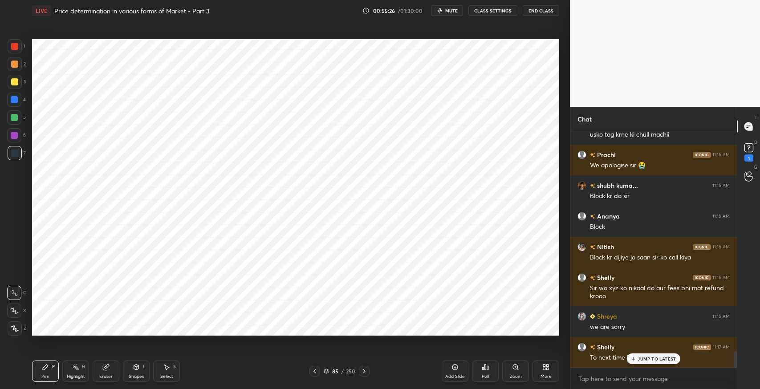
scroll to position [3201, 0]
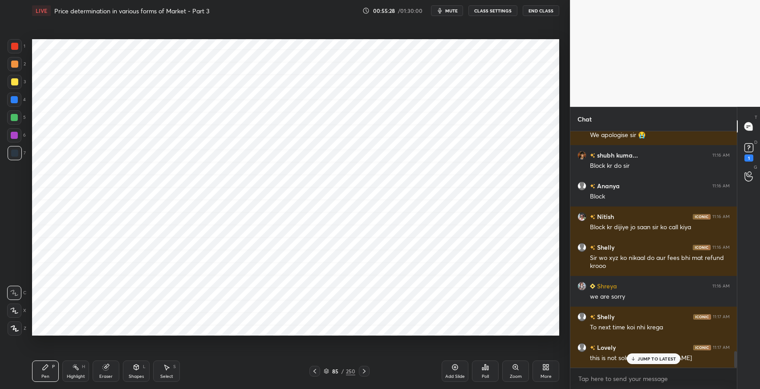
click at [631, 361] on icon at bounding box center [633, 358] width 6 height 5
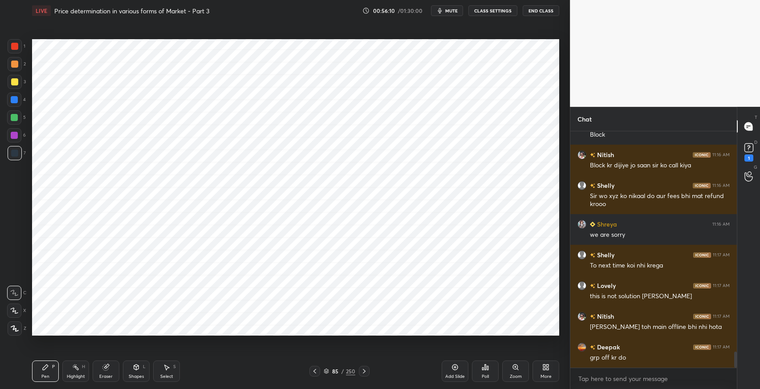
scroll to position [3293, 0]
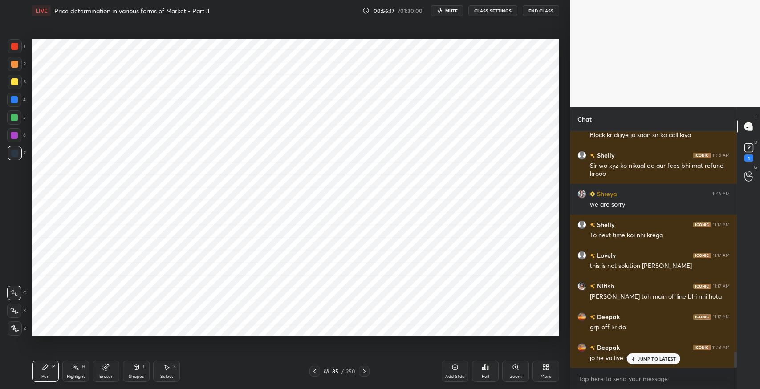
click at [650, 358] on p "JUMP TO LATEST" at bounding box center [656, 358] width 38 height 5
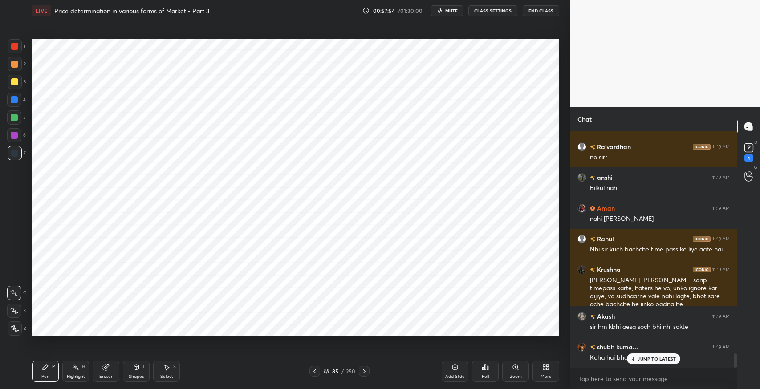
scroll to position [3663, 0]
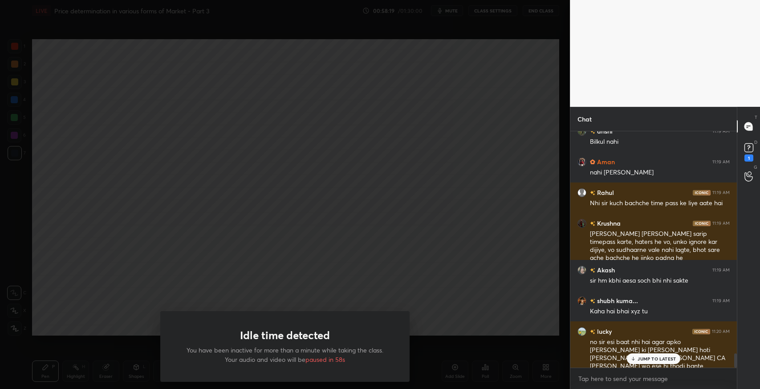
click at [160, 175] on div "Idle time detected You have been inactive for more than a minute while taking t…" at bounding box center [285, 194] width 570 height 389
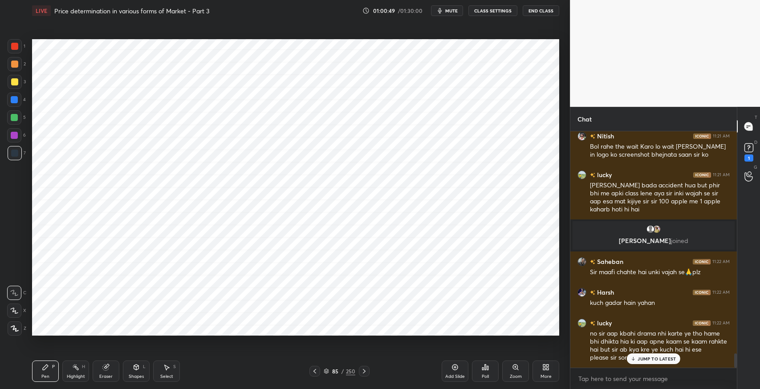
scroll to position [3667, 0]
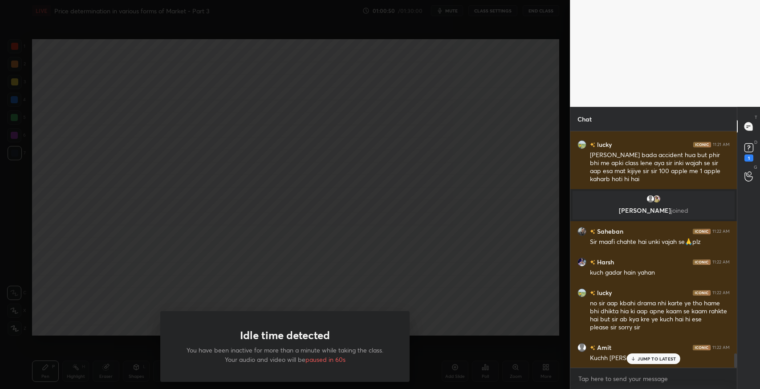
click at [271, 288] on div "Idle time detected You have been inactive for more than a minute while taking t…" at bounding box center [285, 194] width 570 height 389
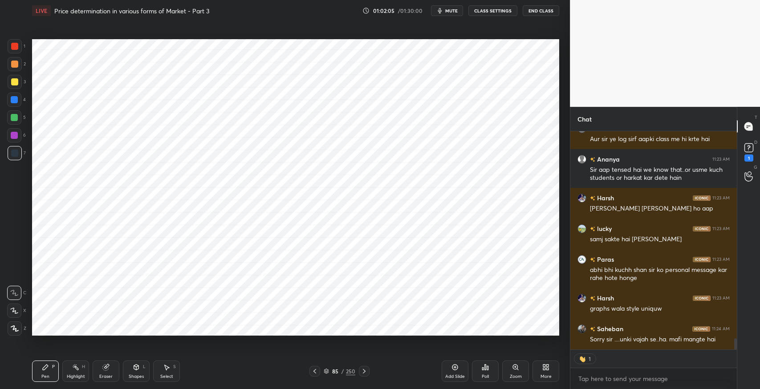
scroll to position [3986, 0]
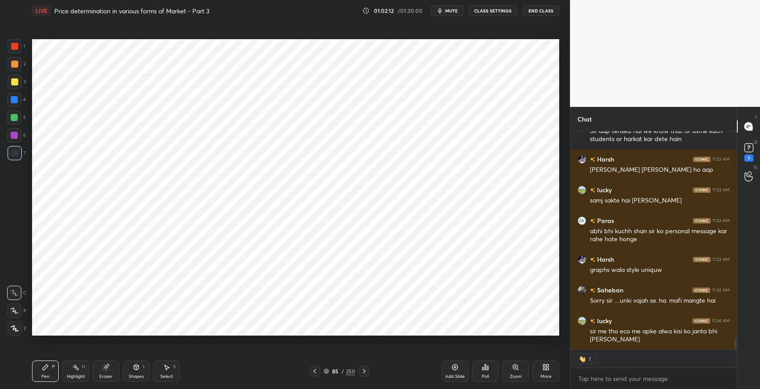
type textarea "x"
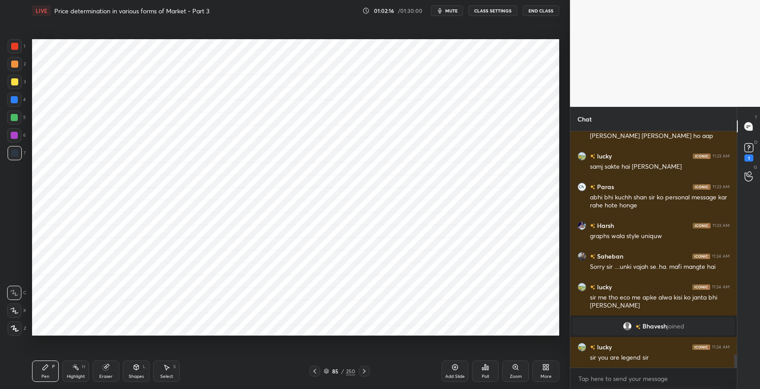
scroll to position [3845, 0]
click at [167, 373] on div "Select S" at bounding box center [166, 370] width 27 height 21
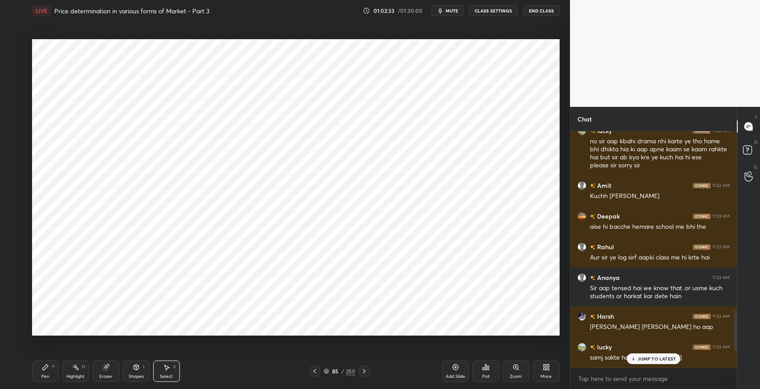
scroll to position [44163, 43961]
click at [168, 372] on div "Select S" at bounding box center [166, 370] width 27 height 21
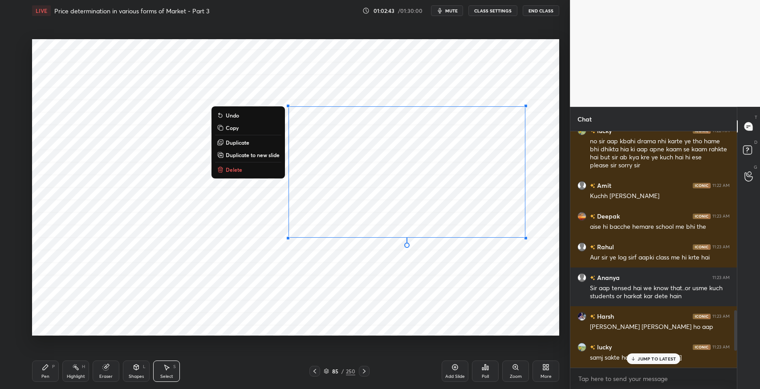
click at [643, 362] on div "JUMP TO LATEST" at bounding box center [652, 358] width 53 height 11
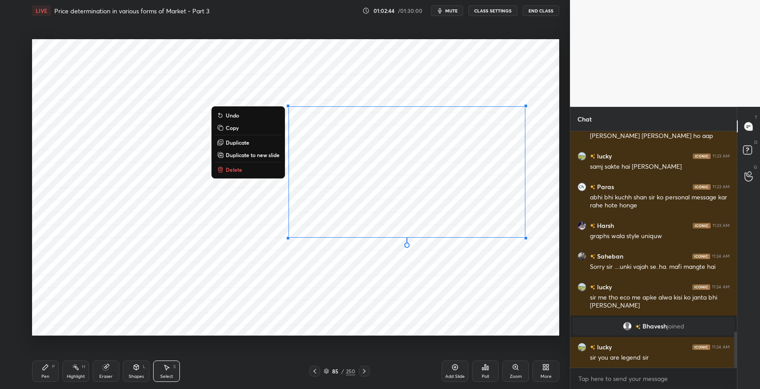
click at [242, 174] on button "Delete" at bounding box center [248, 169] width 66 height 11
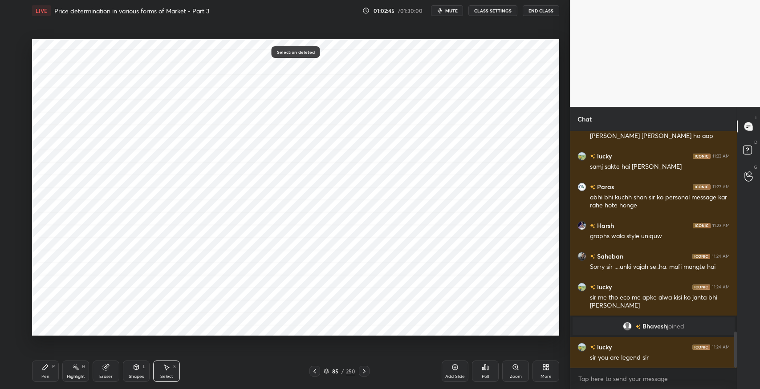
click at [40, 369] on div "Pen P" at bounding box center [45, 370] width 27 height 21
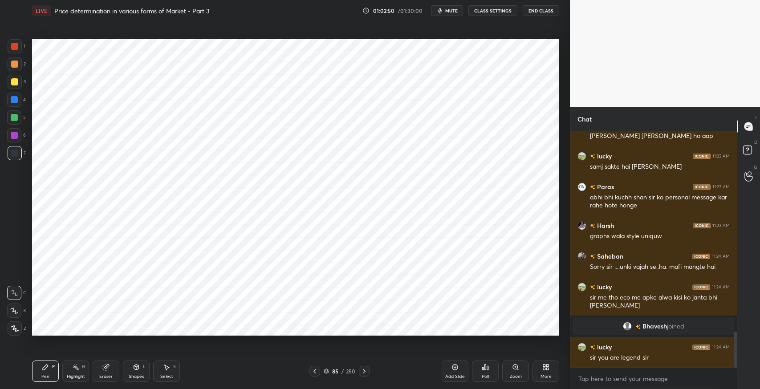
click at [39, 369] on div "Pen P" at bounding box center [45, 370] width 27 height 21
click at [49, 366] on div "Pen P" at bounding box center [45, 370] width 27 height 21
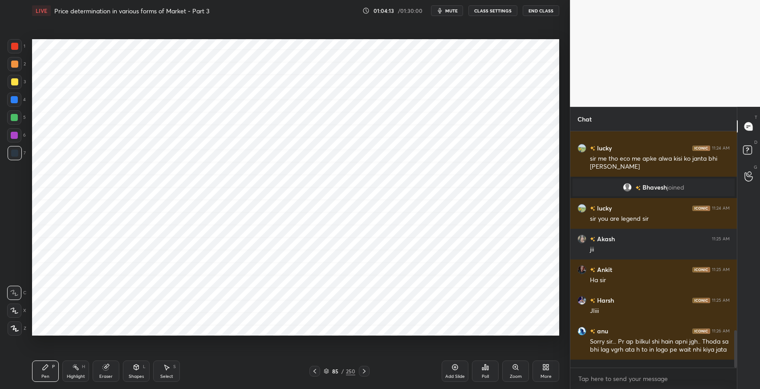
scroll to position [1285, 0]
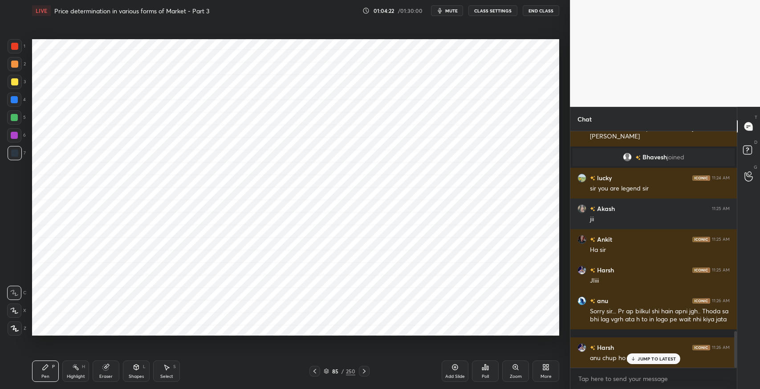
click at [326, 373] on icon at bounding box center [326, 372] width 4 height 1
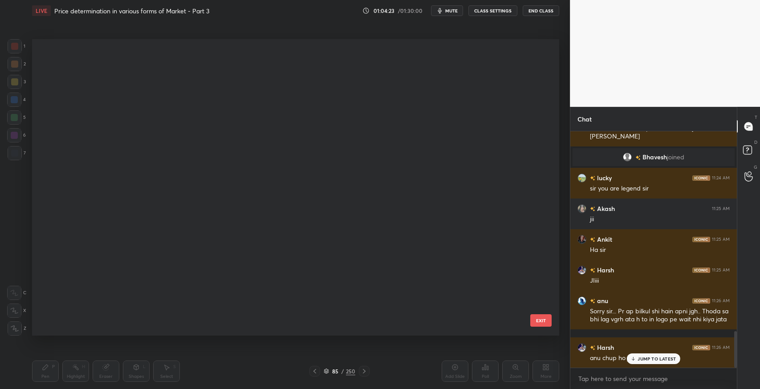
scroll to position [294, 522]
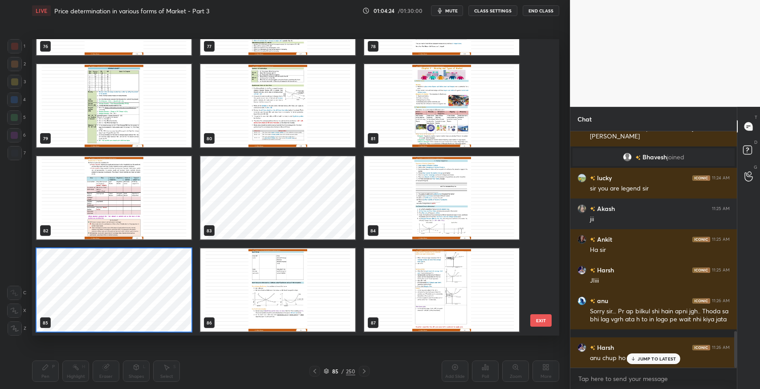
click at [538, 321] on button "EXIT" at bounding box center [540, 320] width 21 height 12
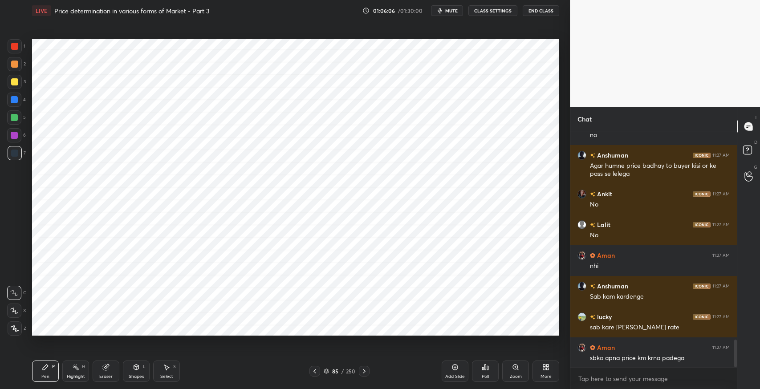
scroll to position [1794, 0]
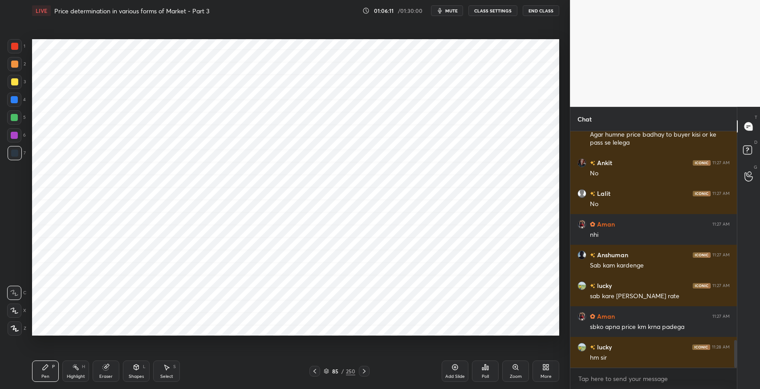
click at [164, 375] on div "Select" at bounding box center [166, 376] width 13 height 4
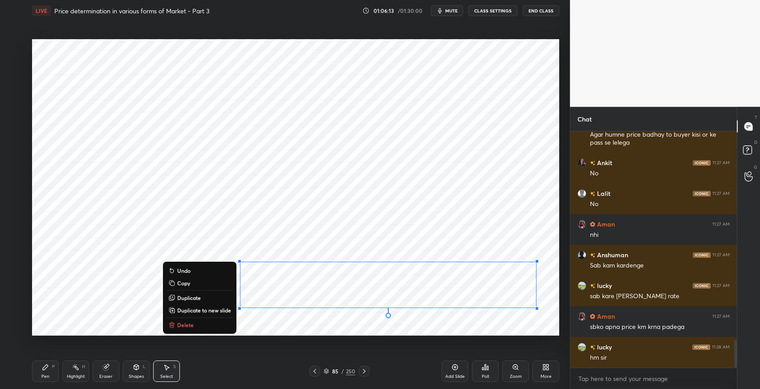
click at [206, 321] on button "Delete" at bounding box center [199, 324] width 66 height 11
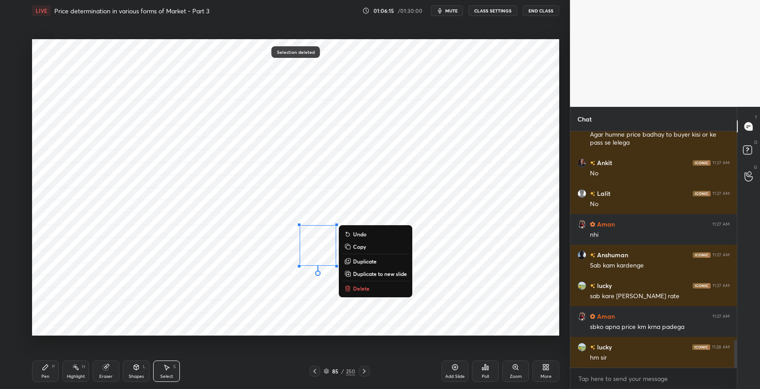
click at [359, 287] on p "Delete" at bounding box center [361, 288] width 16 height 7
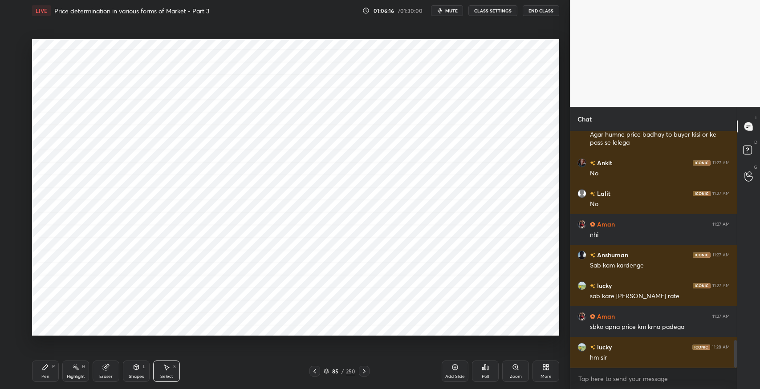
click at [49, 371] on div "Pen P" at bounding box center [45, 370] width 27 height 21
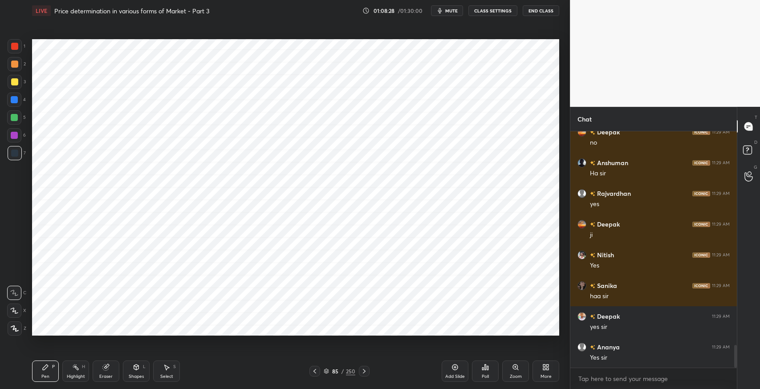
scroll to position [2254, 0]
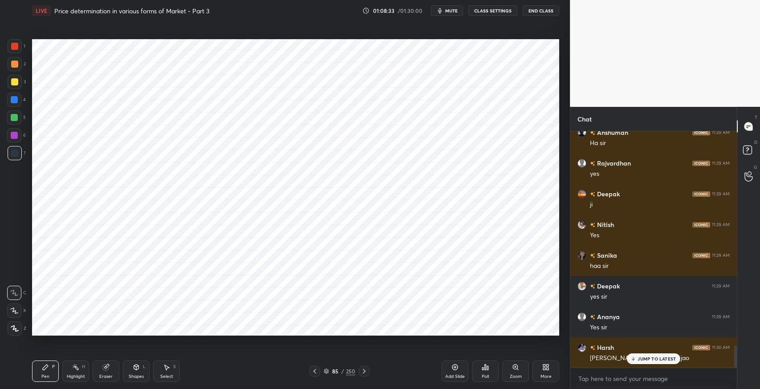
click at [452, 364] on icon at bounding box center [454, 367] width 7 height 7
click at [129, 369] on div "Shapes L" at bounding box center [136, 370] width 27 height 21
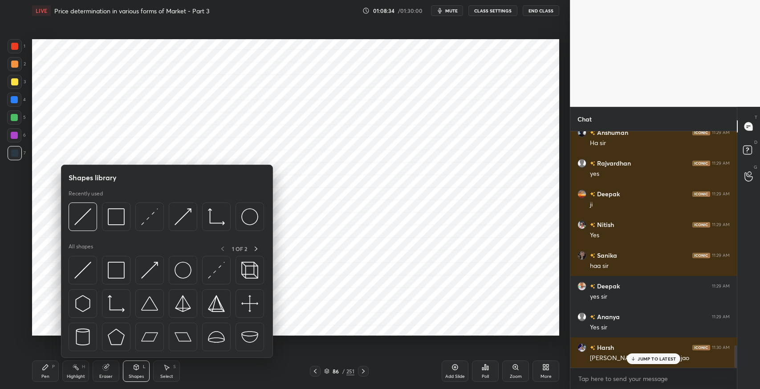
click at [115, 305] on img at bounding box center [116, 303] width 17 height 17
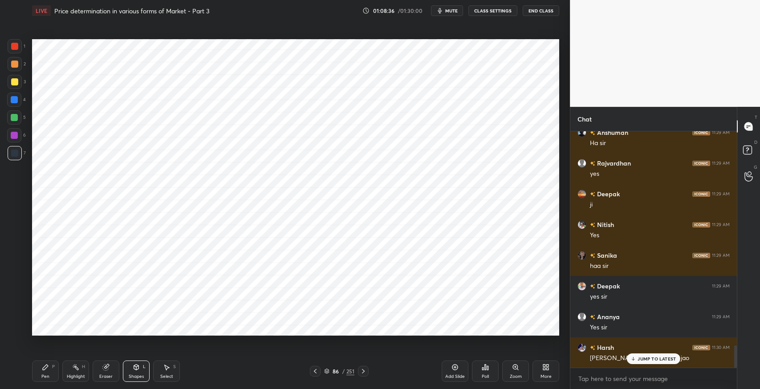
click at [44, 372] on div "Pen P" at bounding box center [45, 370] width 27 height 21
click at [133, 370] on icon at bounding box center [136, 367] width 7 height 7
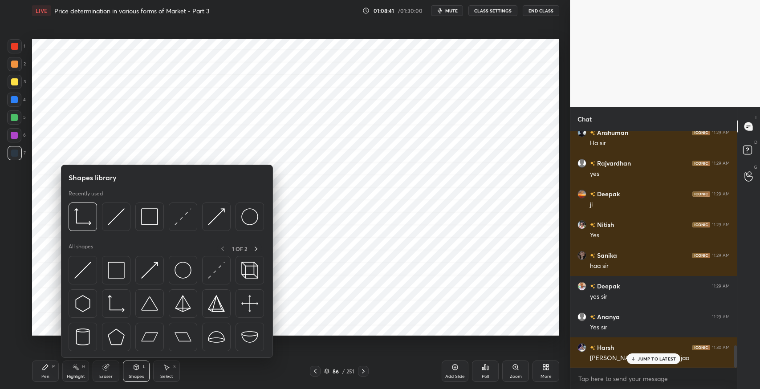
click at [113, 273] on img at bounding box center [116, 270] width 17 height 17
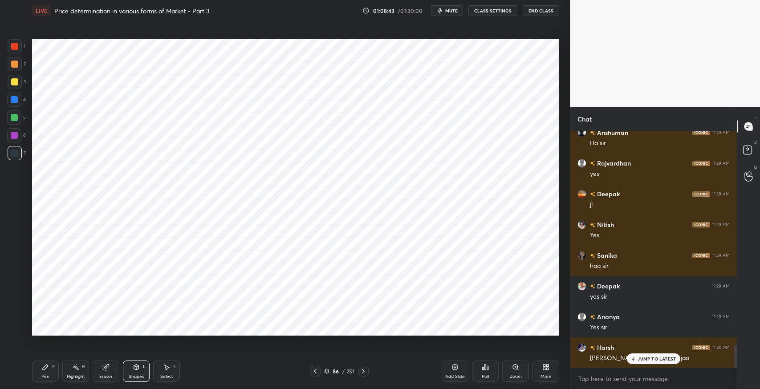
click at [139, 374] on div "Shapes" at bounding box center [136, 376] width 15 height 4
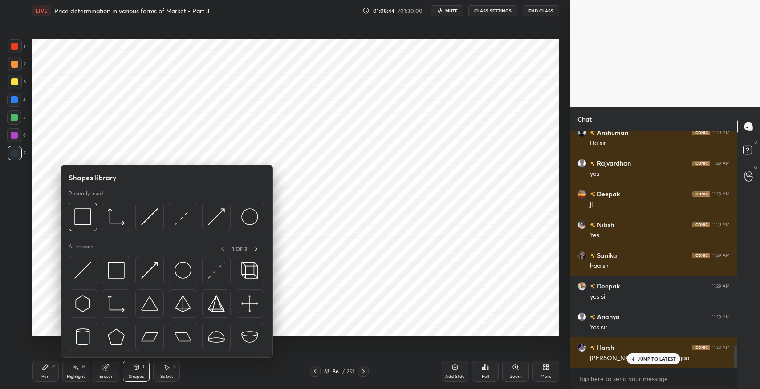
click at [81, 274] on img at bounding box center [82, 270] width 17 height 17
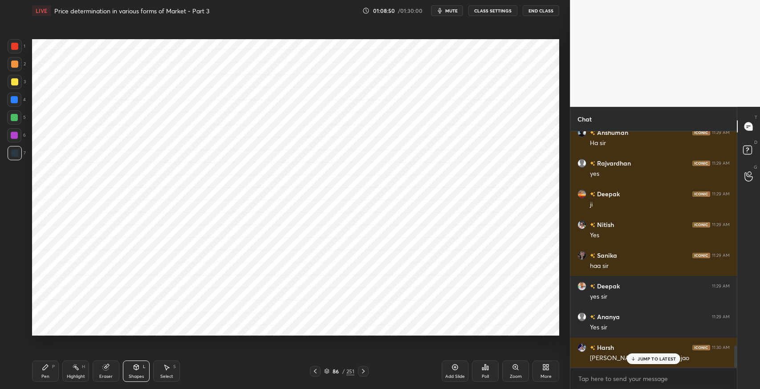
click at [137, 374] on div "Shapes" at bounding box center [136, 376] width 15 height 4
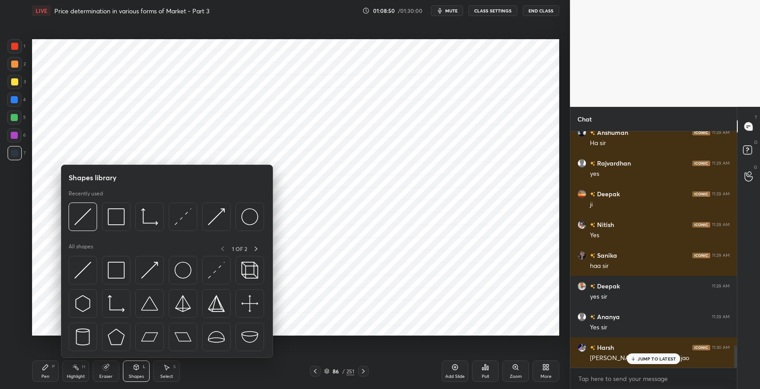
click at [118, 307] on img at bounding box center [116, 303] width 17 height 17
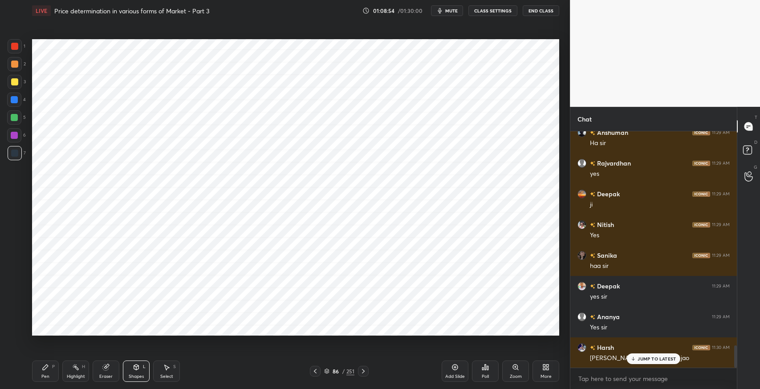
click at [42, 373] on div "Pen P" at bounding box center [45, 370] width 27 height 21
click at [317, 373] on icon at bounding box center [314, 371] width 7 height 7
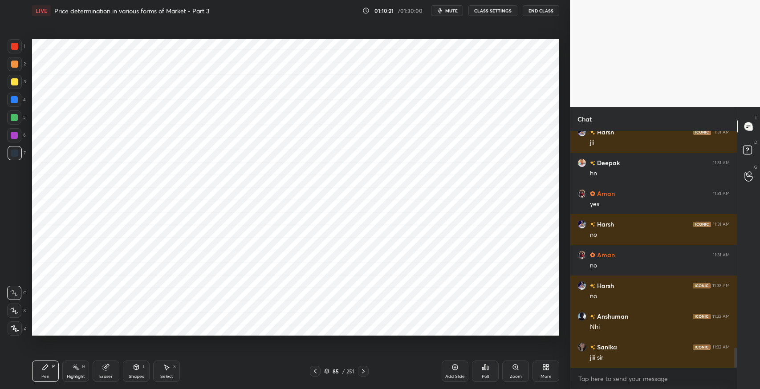
scroll to position [2561, 0]
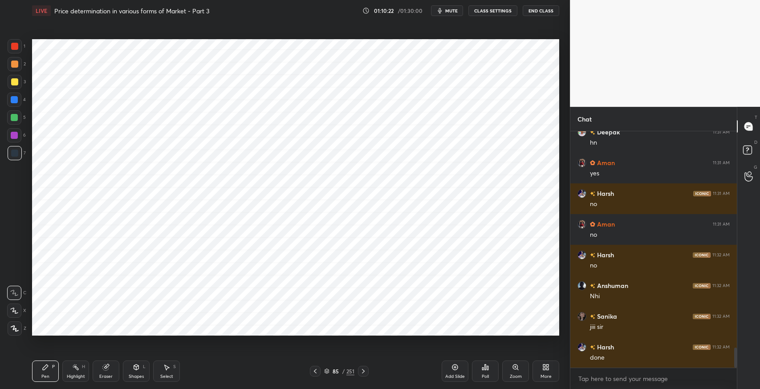
click at [171, 366] on div "Select S" at bounding box center [166, 370] width 27 height 21
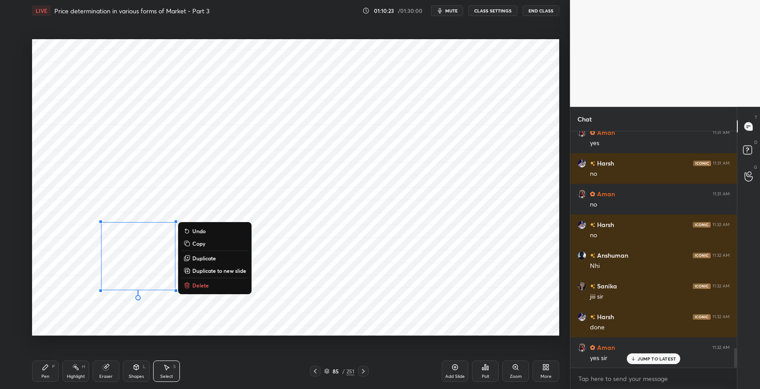
click at [222, 283] on button "Delete" at bounding box center [215, 285] width 66 height 11
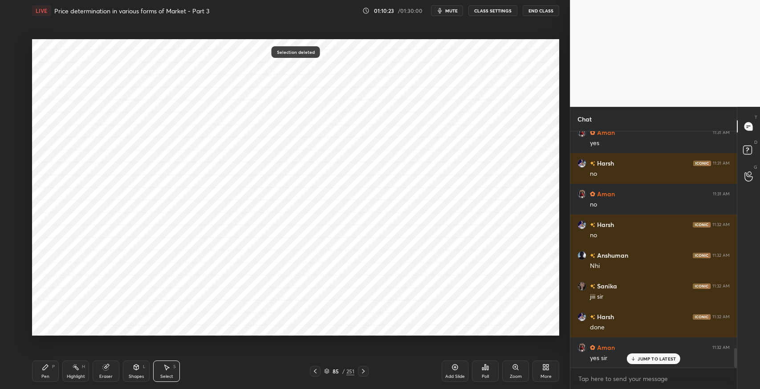
scroll to position [2623, 0]
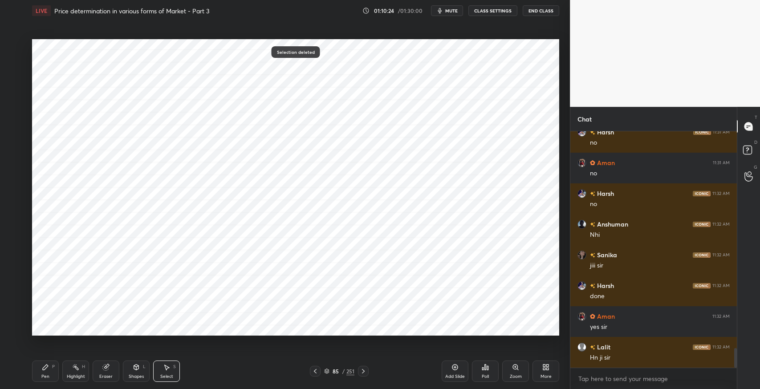
click at [43, 368] on icon at bounding box center [45, 366] width 5 height 5
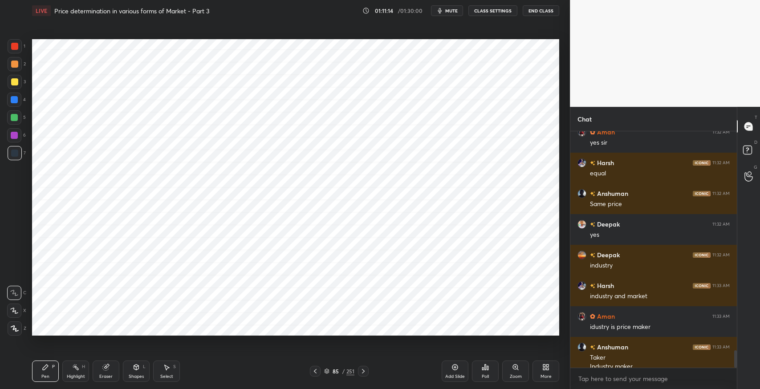
scroll to position [2938, 0]
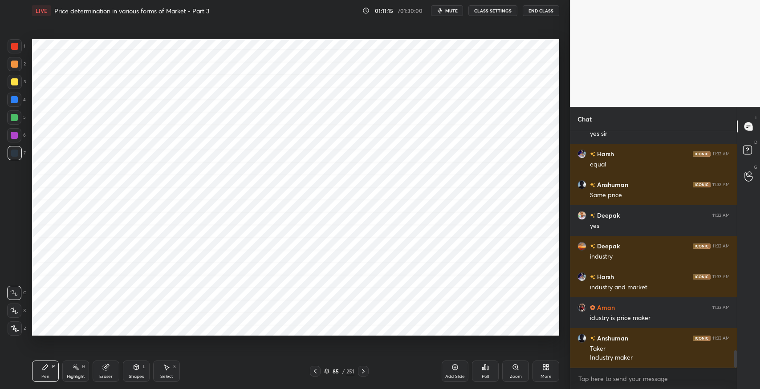
click at [364, 371] on icon at bounding box center [363, 371] width 3 height 4
click at [100, 376] on div "Eraser" at bounding box center [105, 376] width 13 height 4
click at [10, 330] on span "Erase all" at bounding box center [14, 328] width 13 height 6
click at [141, 379] on div "Shapes" at bounding box center [136, 376] width 15 height 4
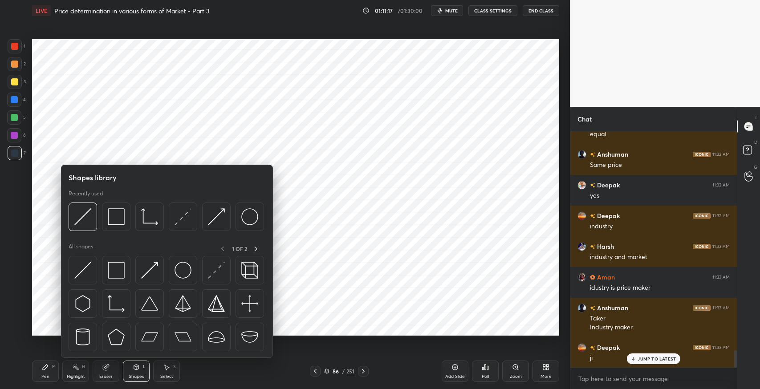
click at [112, 306] on img at bounding box center [116, 303] width 17 height 17
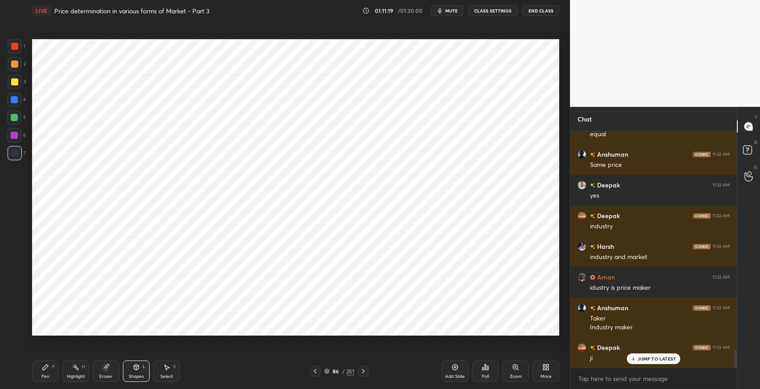
click at [39, 371] on div "Pen P" at bounding box center [45, 370] width 27 height 21
click at [135, 375] on div "Shapes" at bounding box center [136, 376] width 15 height 4
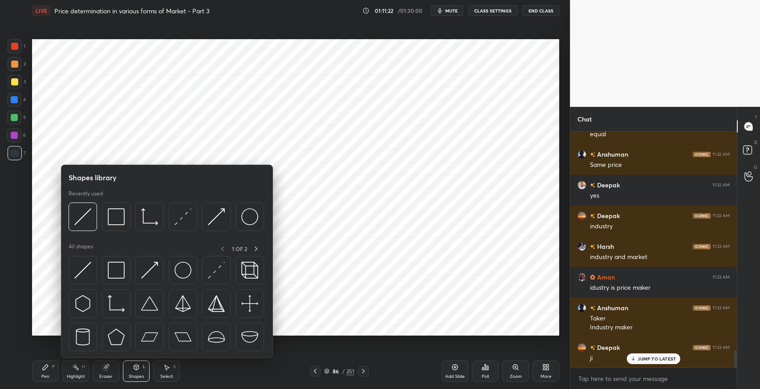
click at [116, 273] on img at bounding box center [116, 270] width 17 height 17
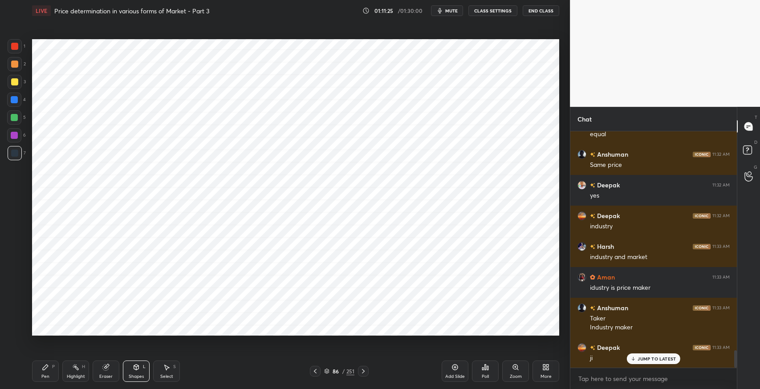
click at [46, 368] on icon at bounding box center [45, 366] width 5 height 5
click at [110, 368] on div "Eraser" at bounding box center [106, 370] width 27 height 21
click at [133, 368] on icon at bounding box center [136, 367] width 7 height 7
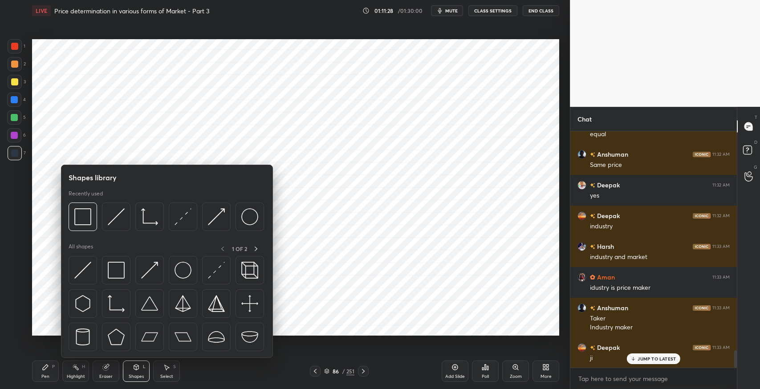
click at [114, 307] on img at bounding box center [116, 303] width 17 height 17
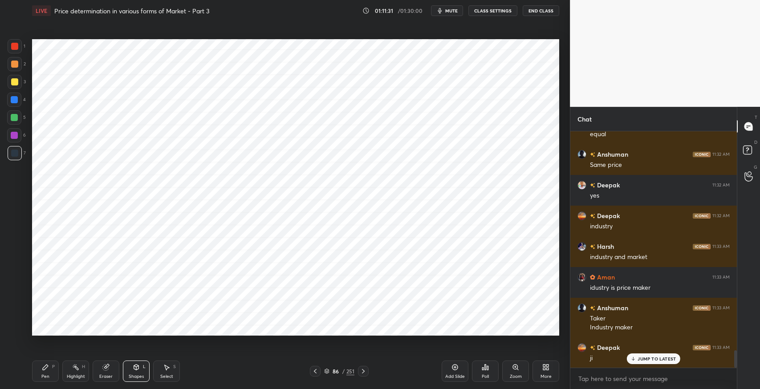
click at [135, 369] on icon at bounding box center [136, 366] width 5 height 5
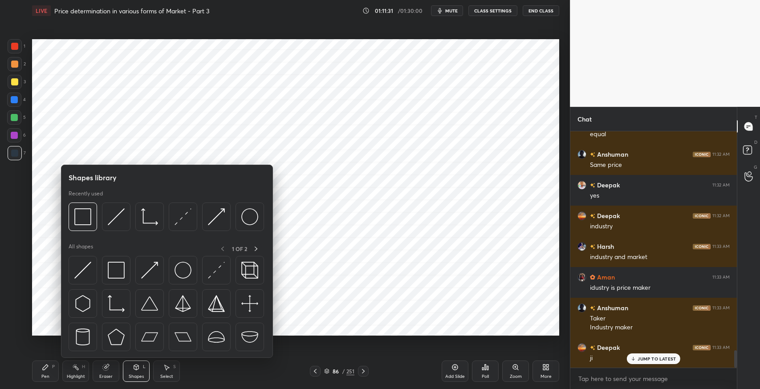
click at [110, 273] on img at bounding box center [116, 270] width 17 height 17
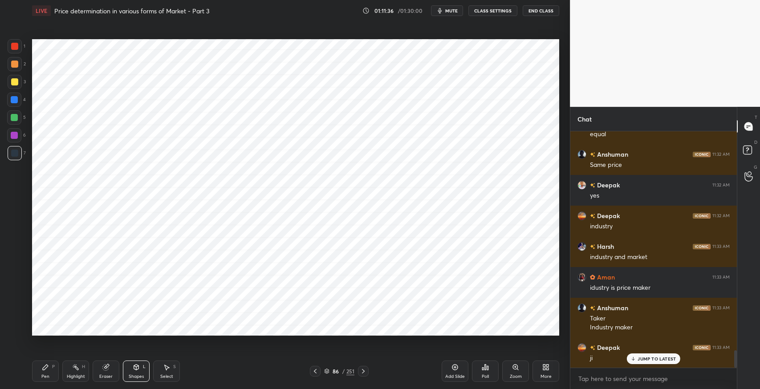
click at [44, 373] on div "Pen P" at bounding box center [45, 370] width 27 height 21
click at [110, 372] on div "Eraser" at bounding box center [106, 370] width 27 height 21
click at [38, 368] on div "Pen P" at bounding box center [45, 370] width 27 height 21
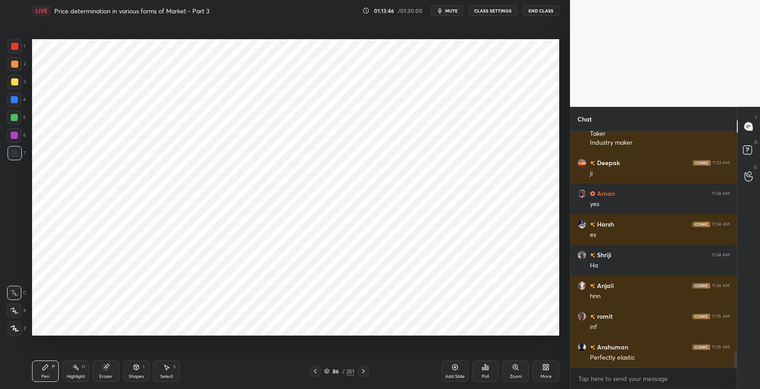
scroll to position [3184, 0]
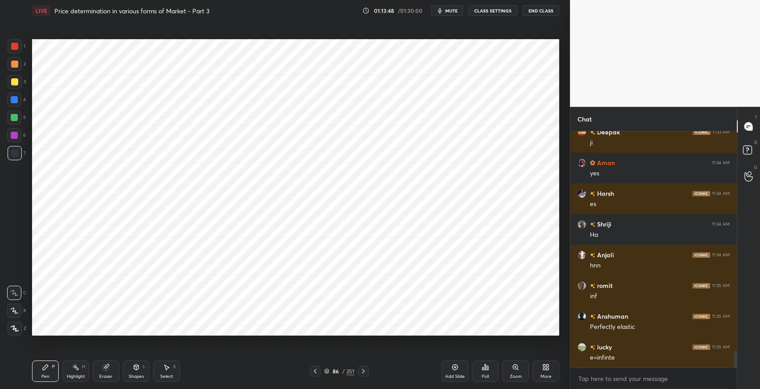
click at [317, 375] on div at bounding box center [315, 371] width 11 height 11
click at [361, 374] on icon at bounding box center [363, 371] width 7 height 7
click at [363, 372] on icon at bounding box center [363, 371] width 7 height 7
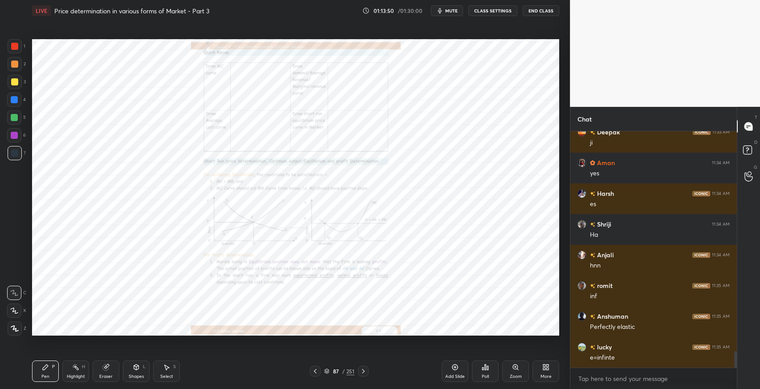
click at [315, 372] on icon at bounding box center [315, 371] width 3 height 4
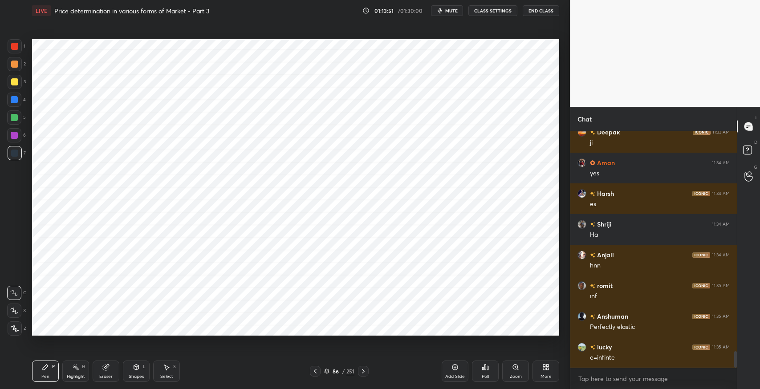
click at [315, 372] on icon at bounding box center [315, 371] width 3 height 4
click at [313, 373] on icon at bounding box center [314, 371] width 7 height 7
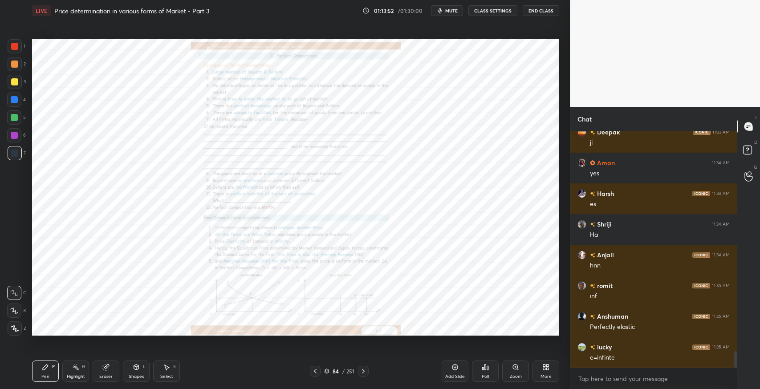
click at [510, 378] on div "Zoom" at bounding box center [515, 376] width 12 height 4
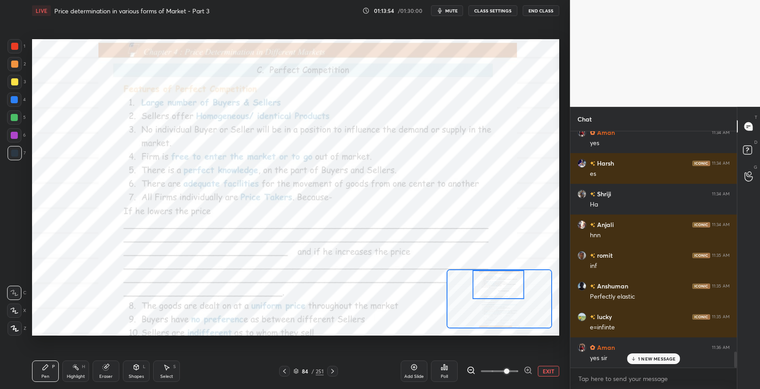
scroll to position [3245, 0]
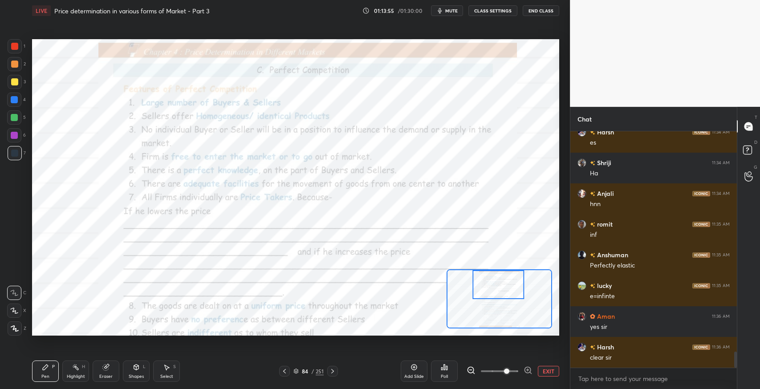
click at [46, 374] on div "Pen" at bounding box center [45, 376] width 8 height 4
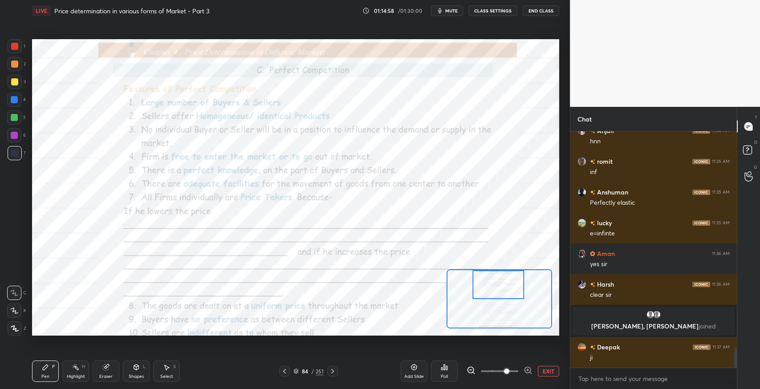
scroll to position [2585, 0]
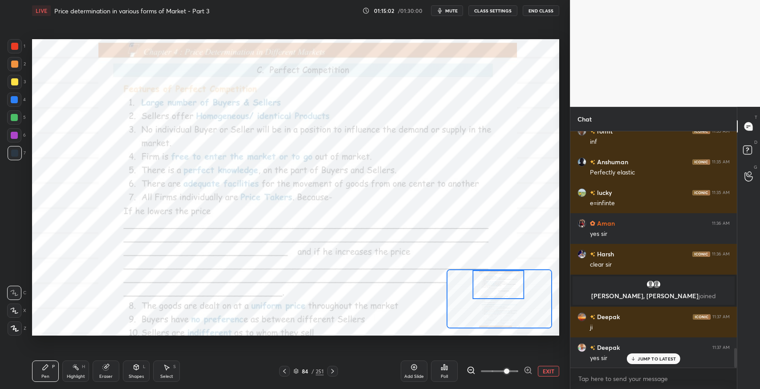
click at [224, 364] on div "Pen P Highlight H Eraser Shapes L Select S 84 / 251 Add Slide Poll EXIT" at bounding box center [295, 371] width 527 height 36
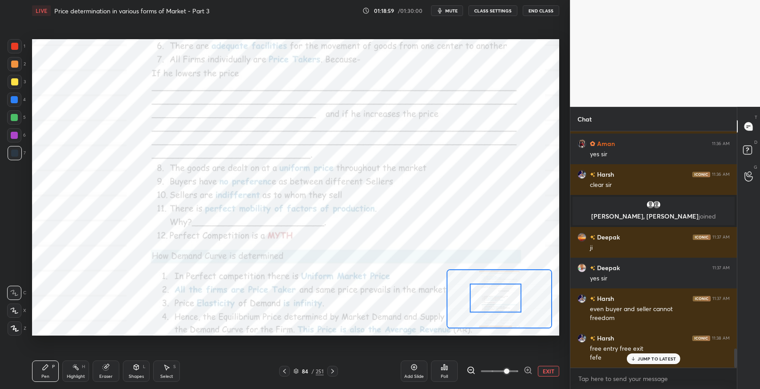
scroll to position [2695, 0]
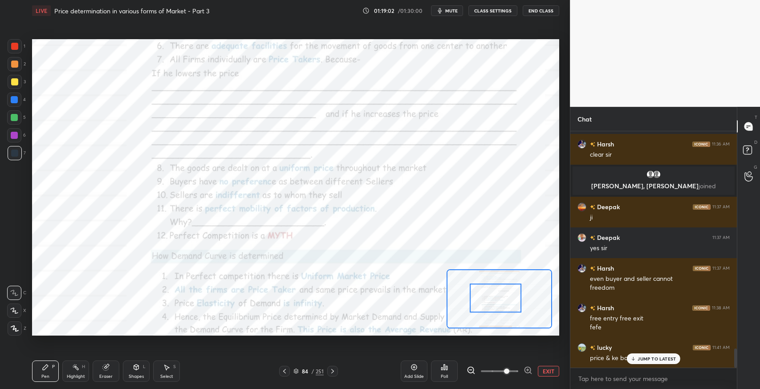
click at [641, 358] on p "JUMP TO LATEST" at bounding box center [656, 358] width 38 height 5
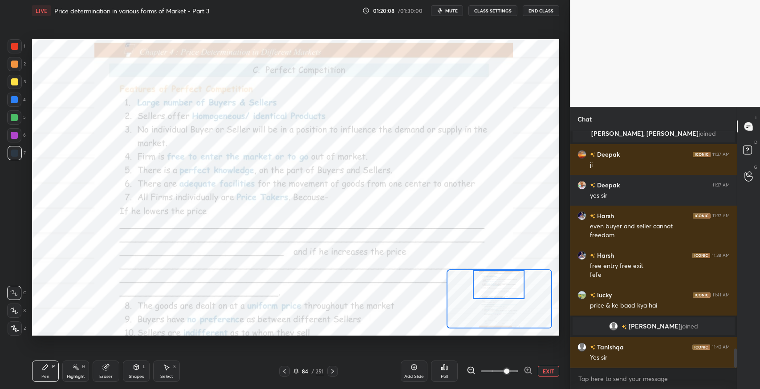
scroll to position [2710, 0]
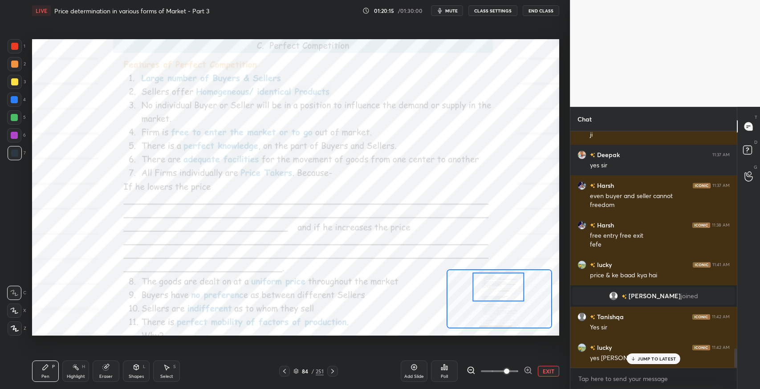
click at [655, 361] on p "JUMP TO LATEST" at bounding box center [656, 358] width 38 height 5
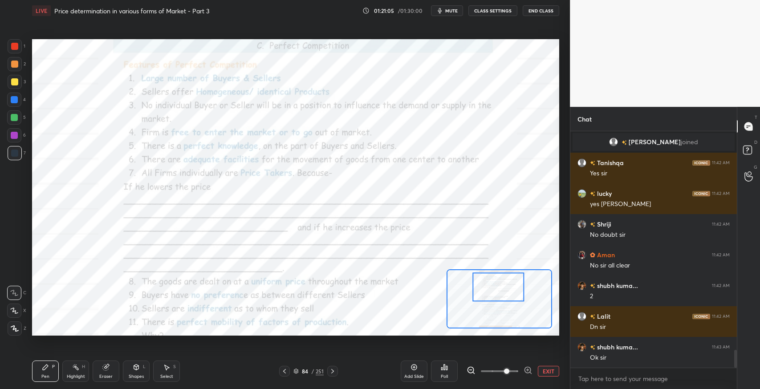
scroll to position [2894, 0]
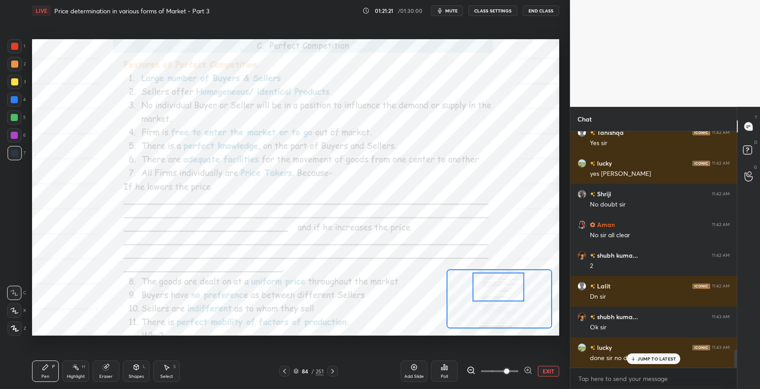
click at [659, 359] on p "JUMP TO LATEST" at bounding box center [656, 358] width 38 height 5
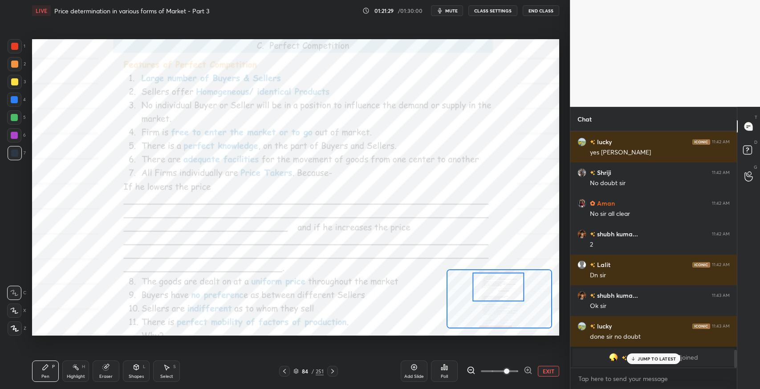
click at [655, 358] on p "JUMP TO LATEST" at bounding box center [656, 358] width 38 height 5
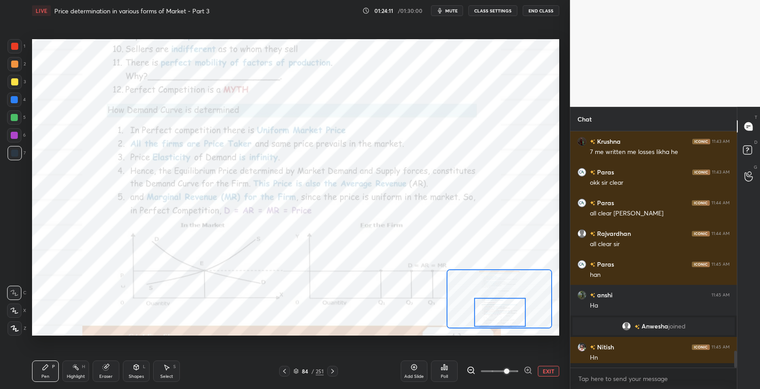
scroll to position [234, 164]
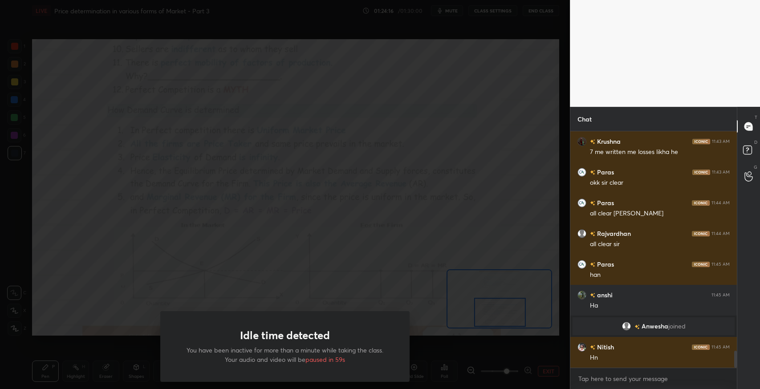
click at [209, 122] on div "Idle time detected You have been inactive for more than a minute while taking t…" at bounding box center [285, 194] width 570 height 389
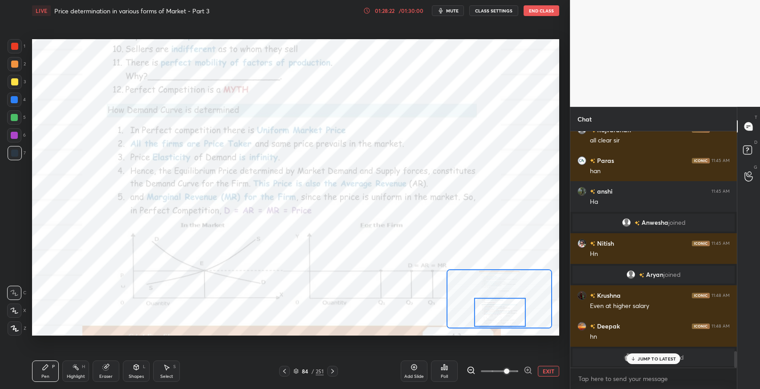
scroll to position [3146, 0]
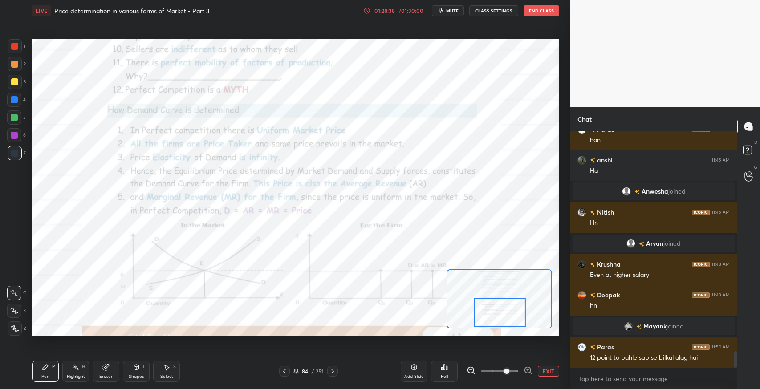
click at [18, 137] on div at bounding box center [14, 135] width 14 height 14
click at [127, 368] on div "Shapes L" at bounding box center [136, 370] width 27 height 21
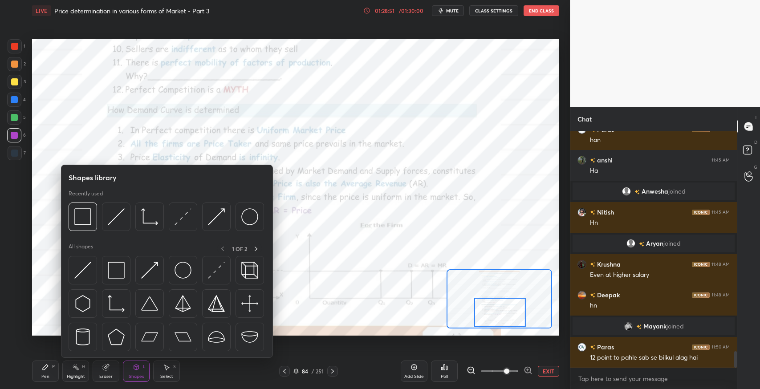
click at [115, 273] on img at bounding box center [116, 270] width 17 height 17
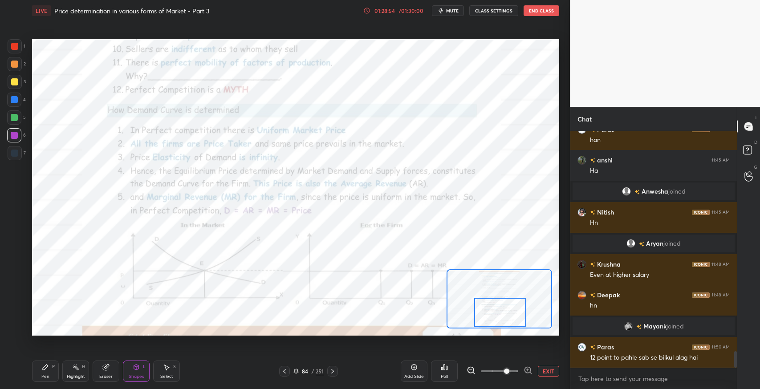
click at [48, 370] on icon at bounding box center [45, 367] width 7 height 7
click at [48, 366] on icon at bounding box center [45, 366] width 5 height 5
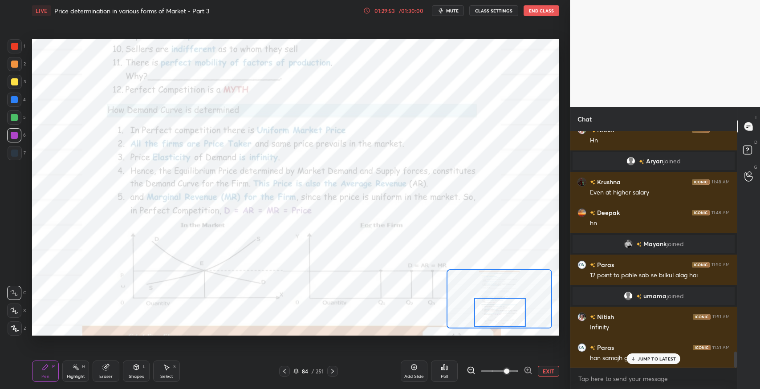
scroll to position [3225, 0]
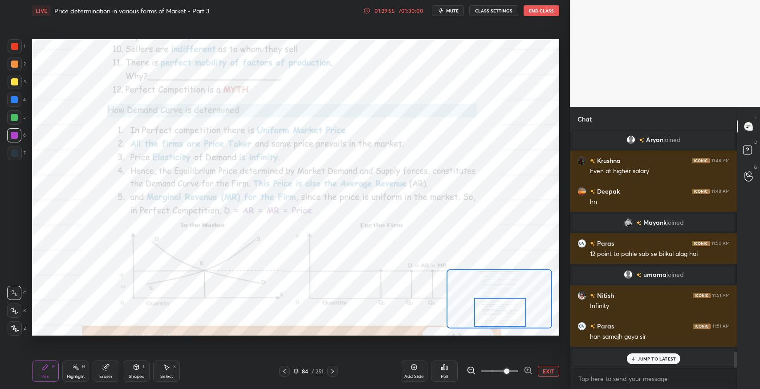
click at [14, 83] on div at bounding box center [14, 81] width 7 height 7
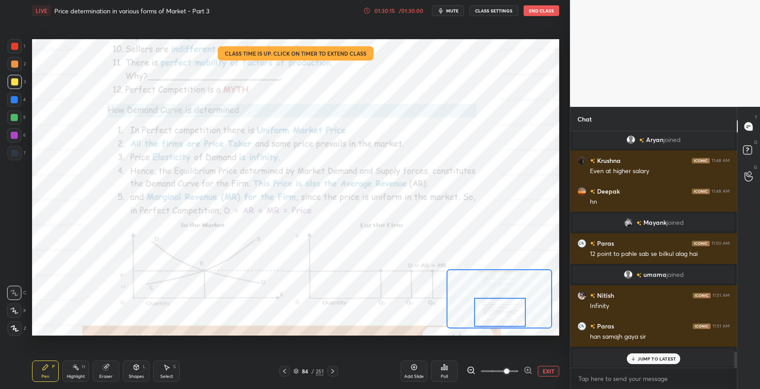
click at [49, 371] on div "Pen P" at bounding box center [45, 370] width 27 height 21
click at [9, 157] on div at bounding box center [15, 153] width 14 height 14
click at [332, 377] on div "Pen P Highlight H Eraser Shapes L Select S 84 / 251 Add Slide Poll EXIT" at bounding box center [295, 371] width 527 height 36
click at [334, 373] on icon at bounding box center [332, 371] width 7 height 7
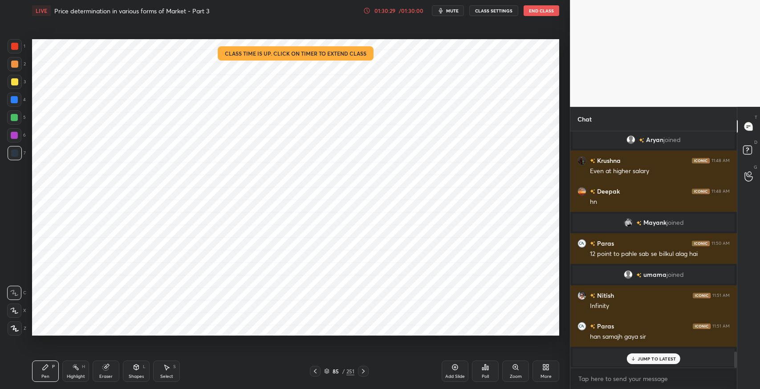
click at [363, 374] on icon at bounding box center [363, 371] width 7 height 7
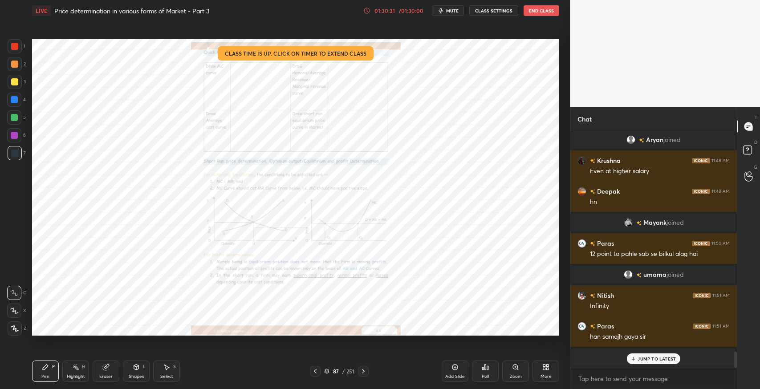
click at [364, 372] on icon at bounding box center [363, 371] width 7 height 7
click at [365, 371] on icon at bounding box center [363, 371] width 7 height 7
click at [315, 372] on icon at bounding box center [315, 371] width 3 height 4
click at [317, 372] on icon at bounding box center [314, 371] width 7 height 7
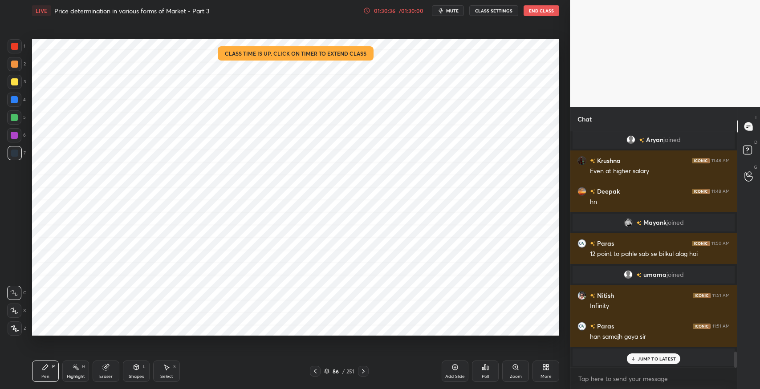
click at [317, 373] on icon at bounding box center [314, 371] width 7 height 7
click at [317, 372] on icon at bounding box center [314, 371] width 7 height 7
click at [636, 358] on icon at bounding box center [633, 358] width 6 height 5
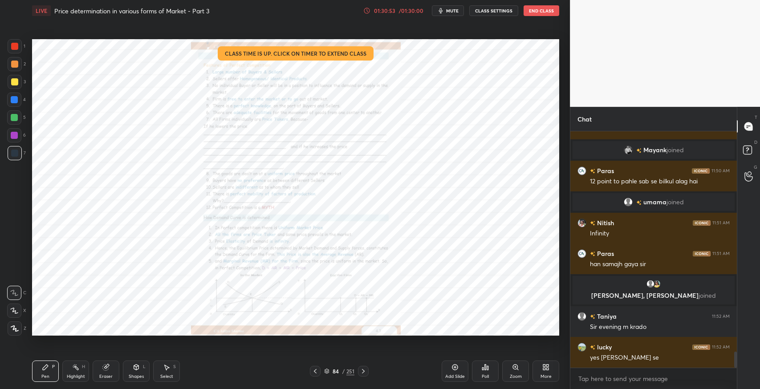
scroll to position [3286, 0]
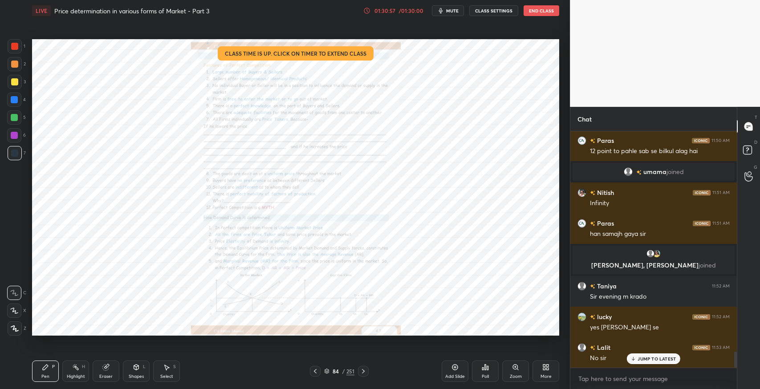
click at [509, 374] on div "Zoom" at bounding box center [515, 376] width 12 height 4
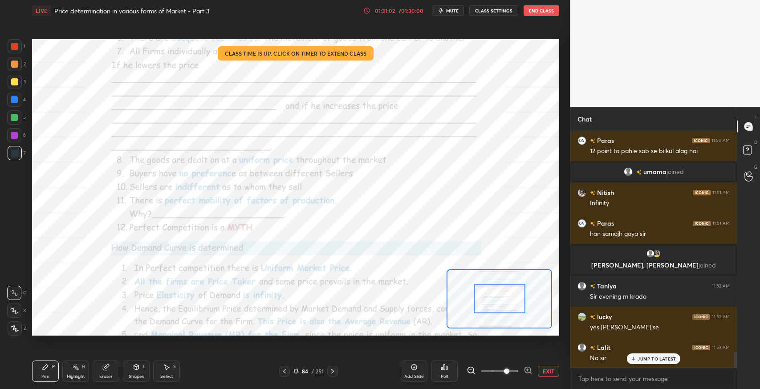
click at [454, 14] on button "mute" at bounding box center [448, 10] width 32 height 11
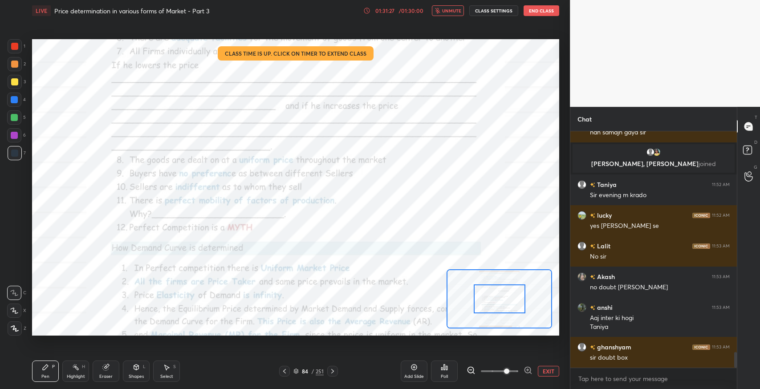
scroll to position [3417, 0]
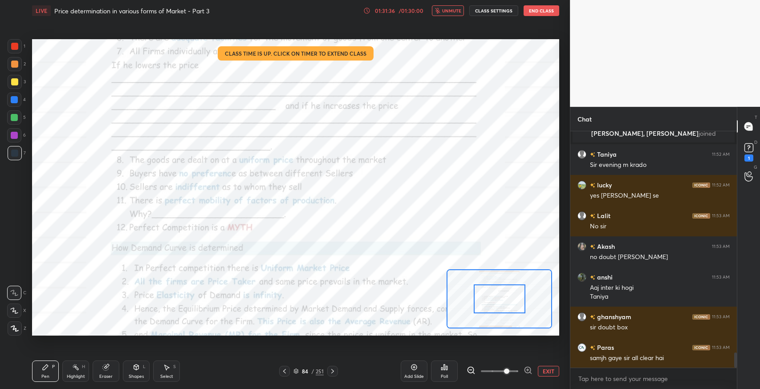
click at [452, 15] on button "unmute" at bounding box center [448, 10] width 32 height 11
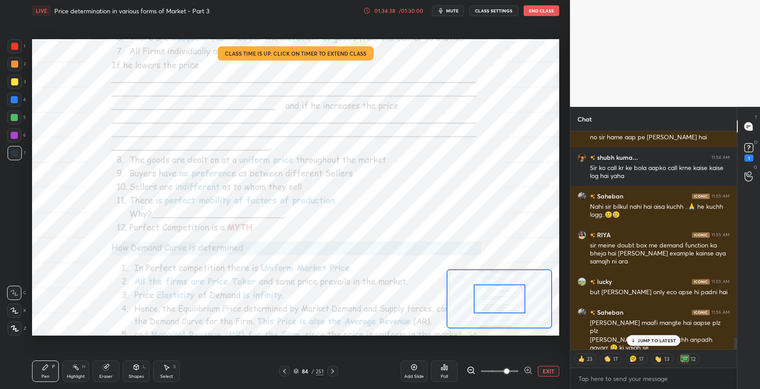
scroll to position [3795, 0]
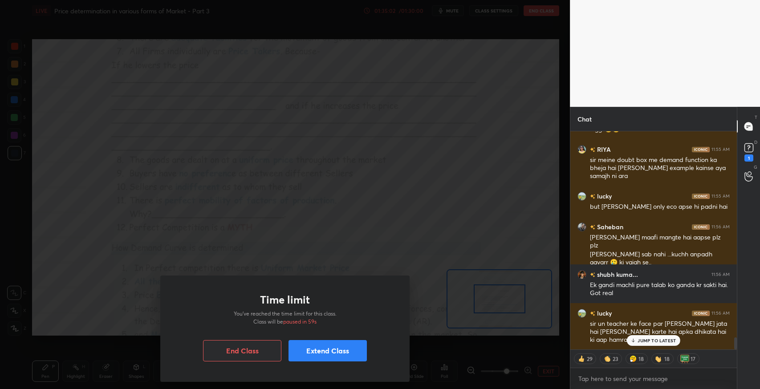
click at [335, 355] on button "Extend Class" at bounding box center [327, 350] width 78 height 21
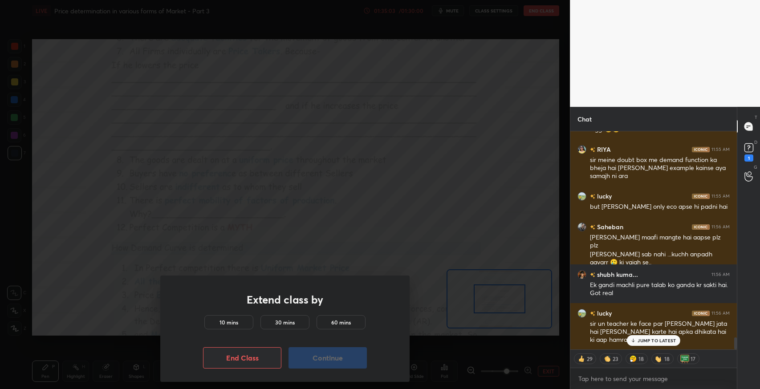
click at [227, 319] on h5 "10 mins" at bounding box center [228, 322] width 19 height 8
click at [307, 361] on button "Continue" at bounding box center [327, 357] width 78 height 21
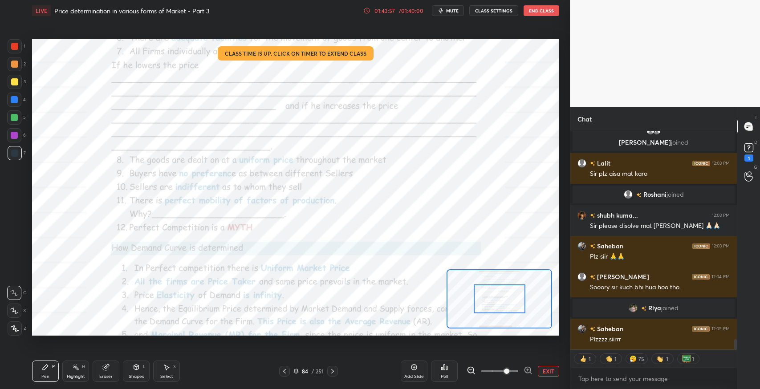
scroll to position [4342, 0]
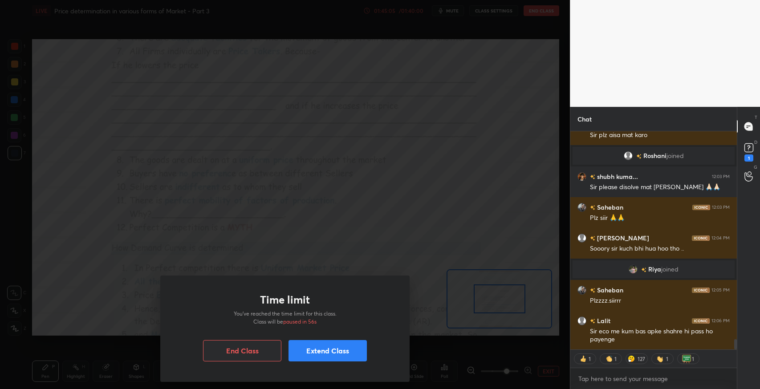
click at [360, 344] on button "Extend Class" at bounding box center [327, 350] width 78 height 21
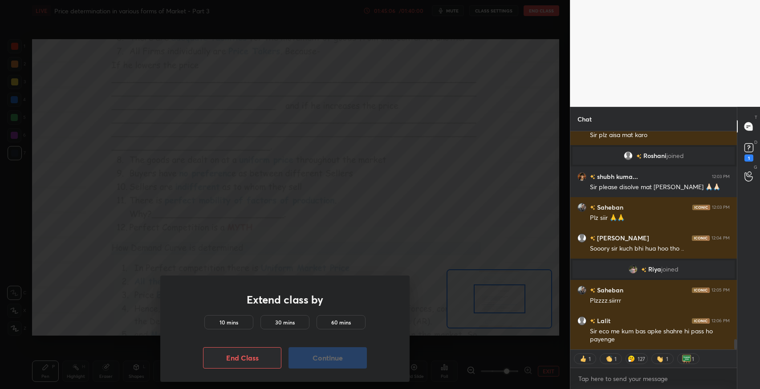
scroll to position [4389, 0]
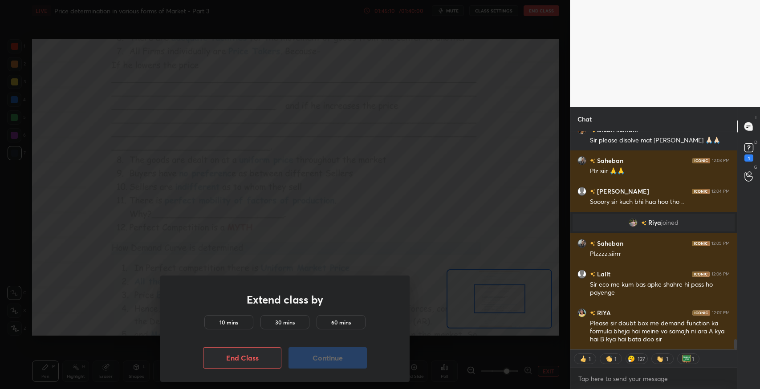
click at [243, 323] on div "10 mins" at bounding box center [228, 322] width 49 height 14
click at [349, 352] on button "Continue" at bounding box center [327, 357] width 78 height 21
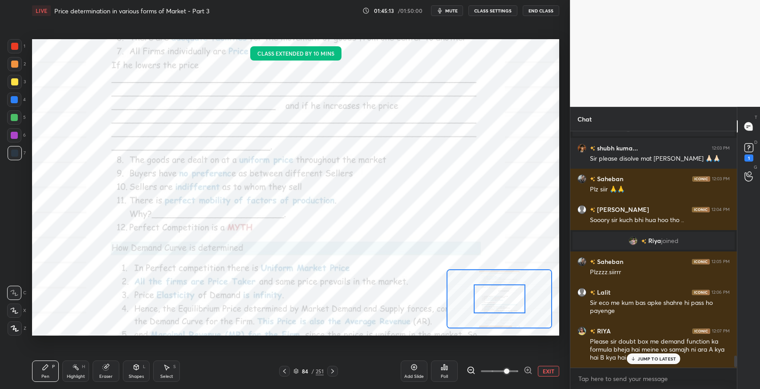
scroll to position [4371, 0]
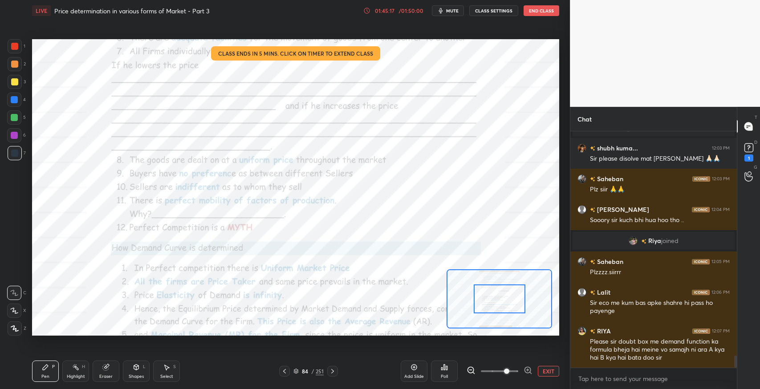
click at [453, 10] on span "mute" at bounding box center [452, 11] width 12 height 6
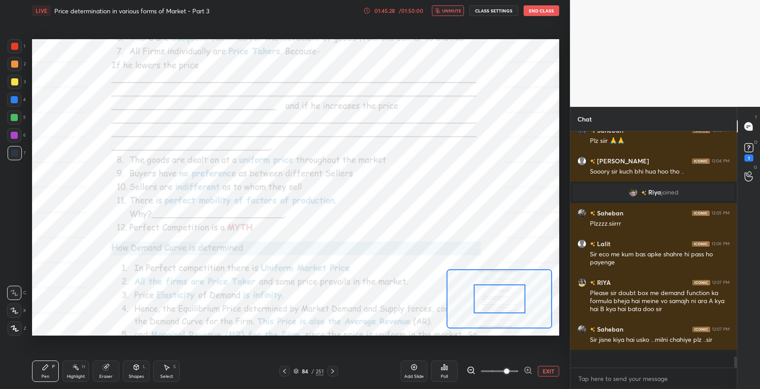
scroll to position [4401, 0]
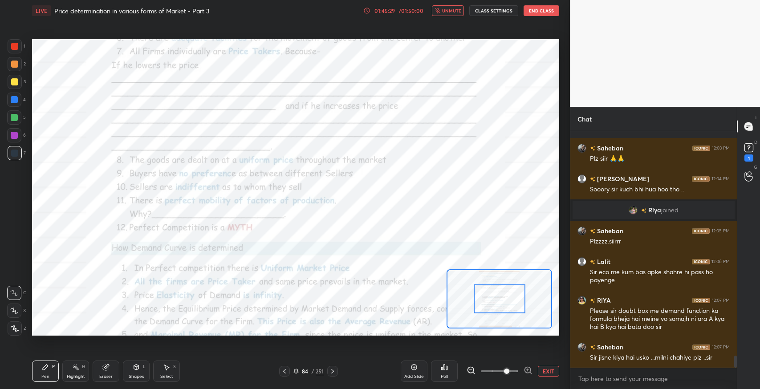
click at [454, 12] on span "unmute" at bounding box center [451, 11] width 19 height 6
click at [748, 143] on icon at bounding box center [748, 147] width 13 height 13
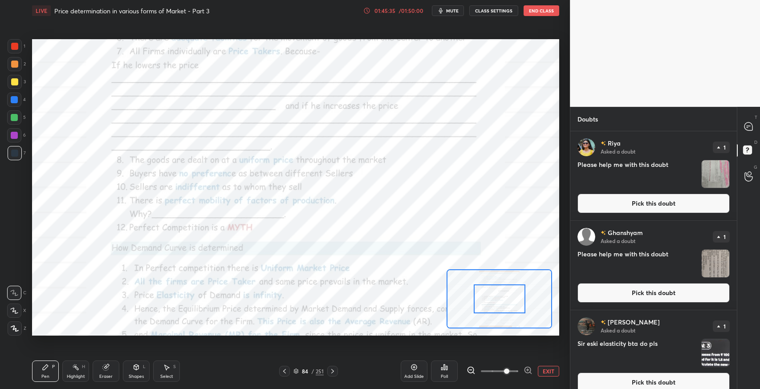
click at [644, 198] on button "Pick this doubt" at bounding box center [653, 204] width 152 height 20
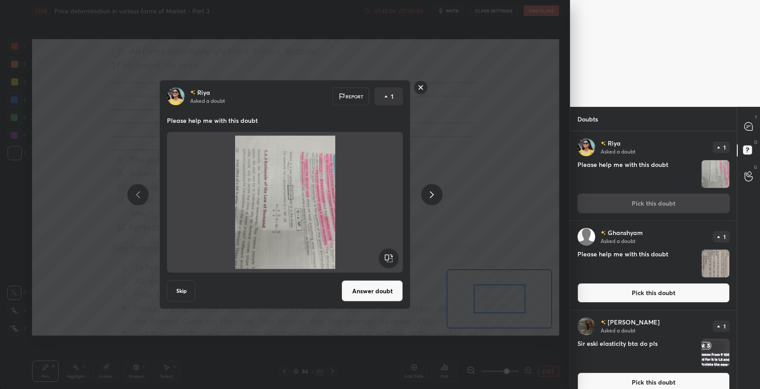
click at [390, 255] on rect at bounding box center [389, 258] width 20 height 20
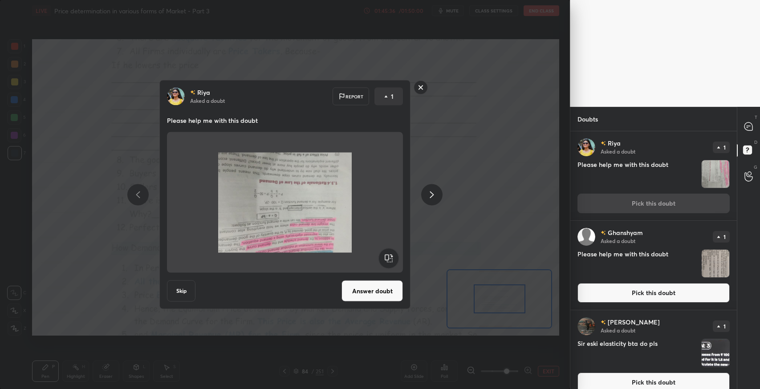
click at [390, 255] on rect at bounding box center [389, 258] width 20 height 20
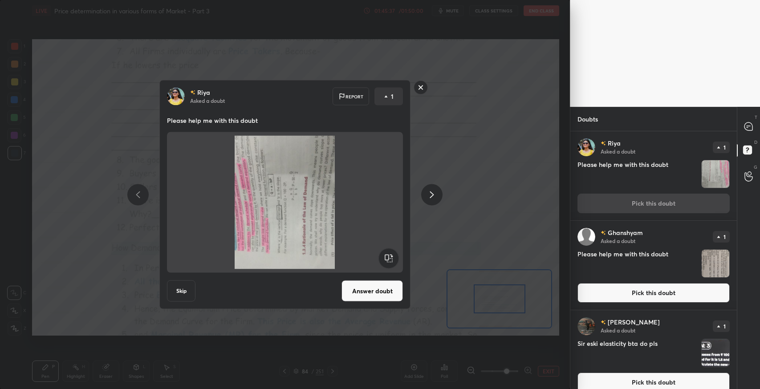
click at [390, 255] on rect at bounding box center [389, 258] width 20 height 20
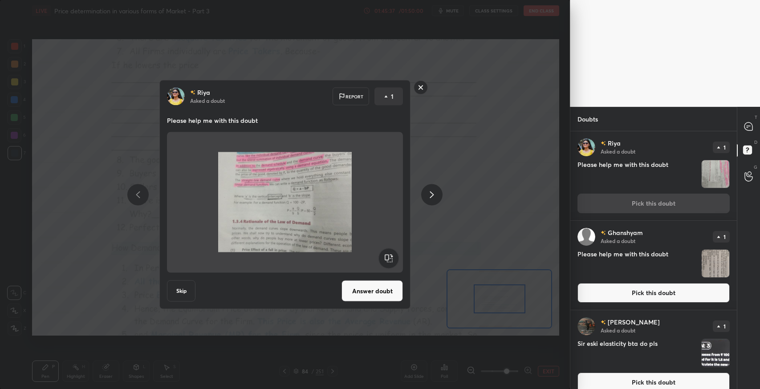
click at [374, 283] on button "Answer doubt" at bounding box center [371, 290] width 61 height 21
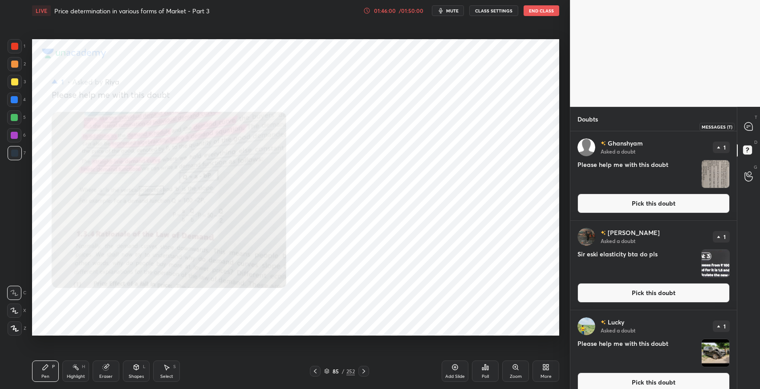
click at [750, 129] on icon at bounding box center [748, 126] width 8 height 8
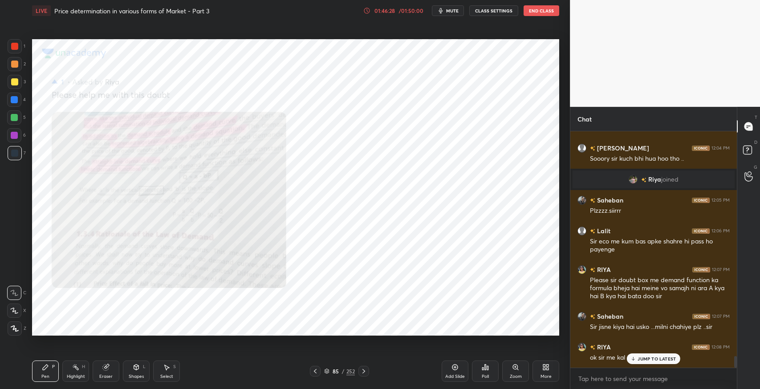
scroll to position [4643, 0]
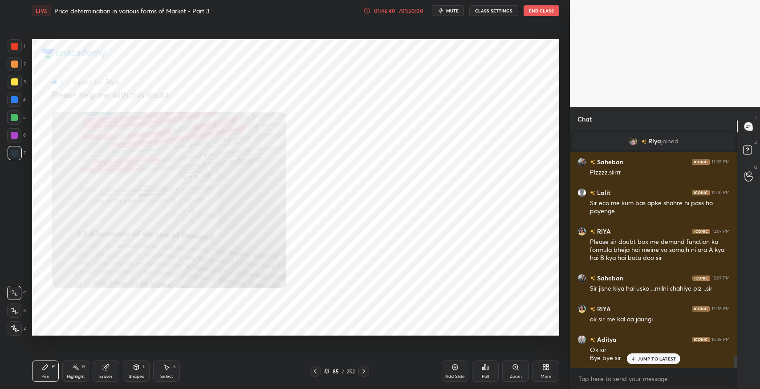
click at [534, 13] on button "End Class" at bounding box center [541, 10] width 36 height 11
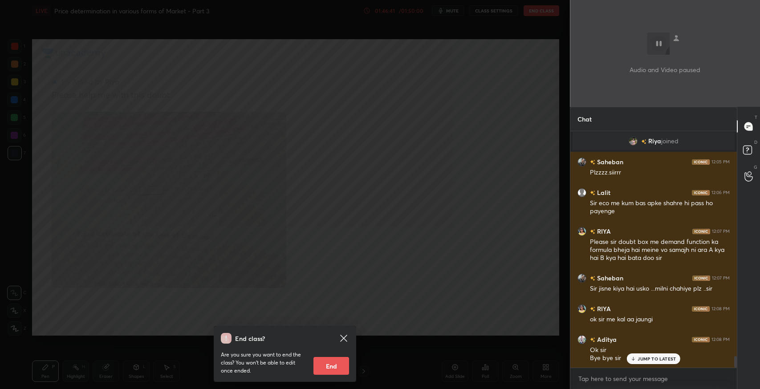
click at [320, 370] on button "End" at bounding box center [331, 366] width 36 height 18
type textarea "x"
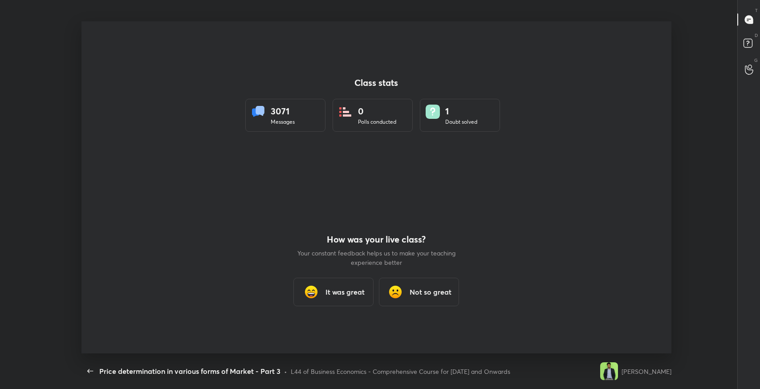
scroll to position [0, 0]
click at [332, 294] on h3 "It was great" at bounding box center [344, 292] width 39 height 11
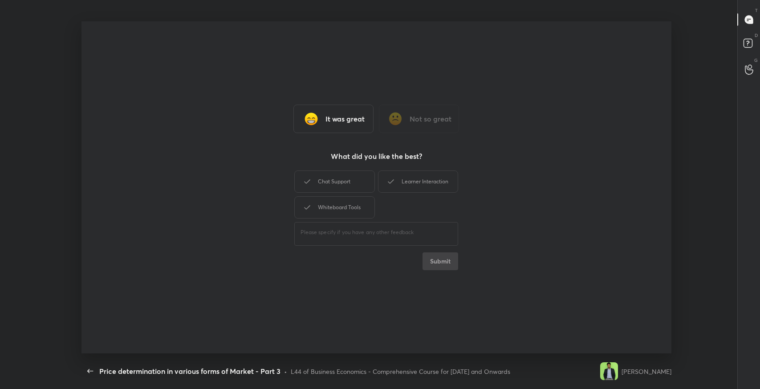
drag, startPoint x: 355, startPoint y: 173, endPoint x: 383, endPoint y: 178, distance: 28.5
click at [364, 171] on div "Chat Support" at bounding box center [334, 181] width 80 height 22
drag, startPoint x: 389, startPoint y: 179, endPoint x: 367, endPoint y: 193, distance: 26.4
click at [387, 181] on icon at bounding box center [390, 181] width 11 height 11
drag, startPoint x: 352, startPoint y: 204, endPoint x: 427, endPoint y: 248, distance: 87.0
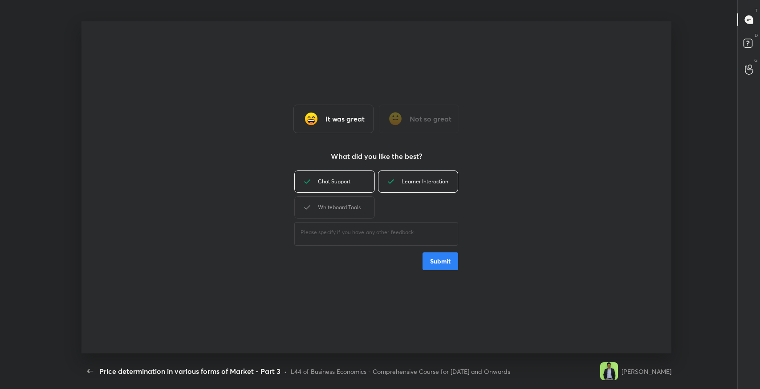
click at [356, 205] on div "Whiteboard Tools" at bounding box center [334, 207] width 80 height 22
drag, startPoint x: 436, startPoint y: 258, endPoint x: 441, endPoint y: 255, distance: 6.1
click at [440, 257] on button "Submit" at bounding box center [440, 261] width 36 height 18
